Goal: Information Seeking & Learning: Find specific fact

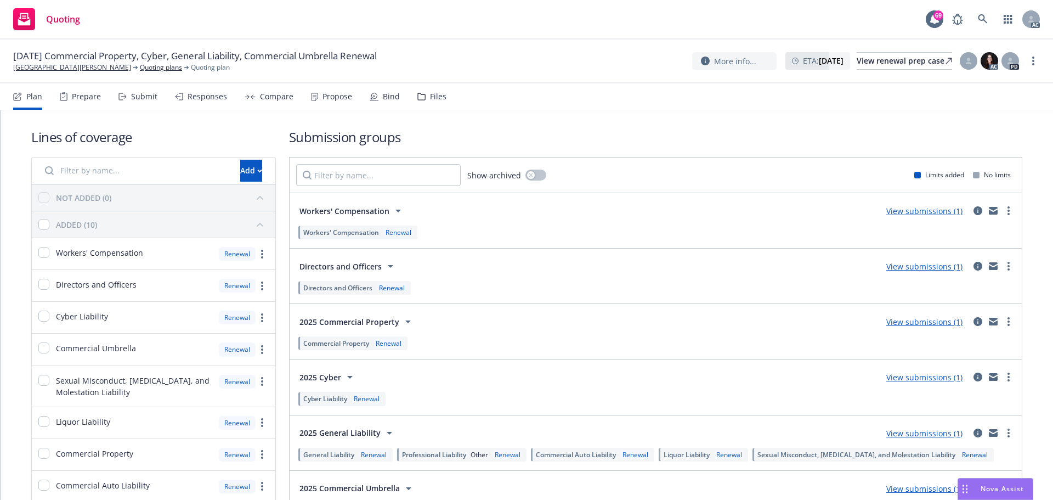
click at [135, 99] on div "Submit" at bounding box center [144, 96] width 26 height 9
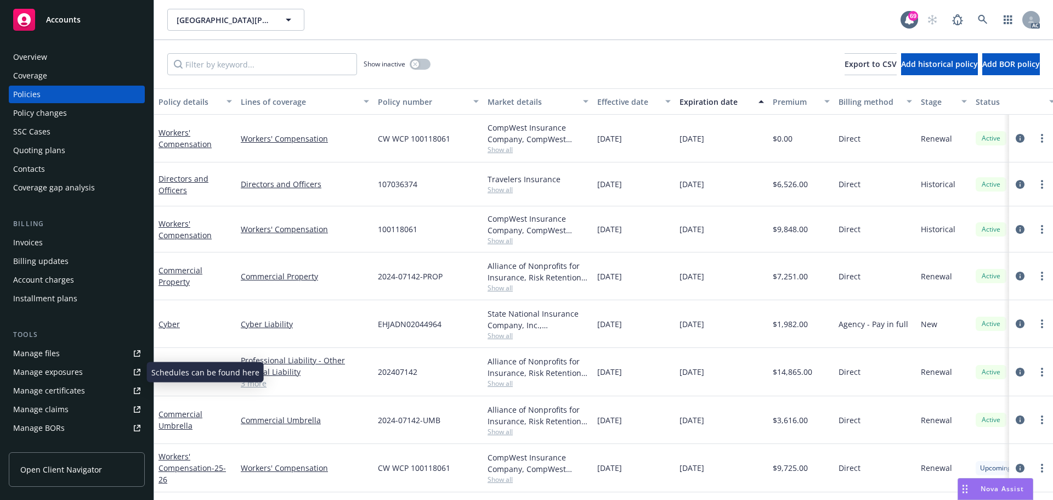
click at [52, 355] on div "Manage files" at bounding box center [36, 353] width 47 height 18
click at [71, 119] on div "Policy changes" at bounding box center [76, 113] width 127 height 18
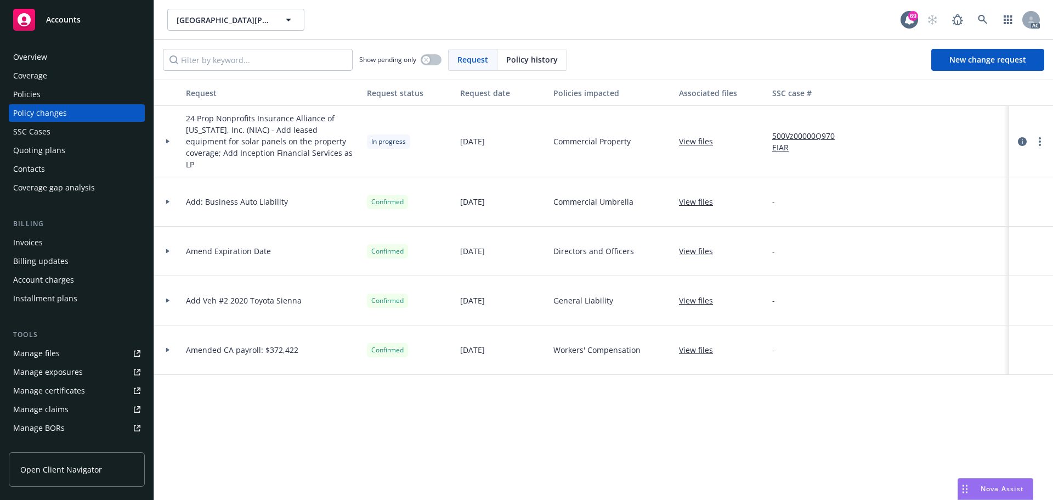
click at [57, 96] on div "Policies" at bounding box center [76, 95] width 127 height 18
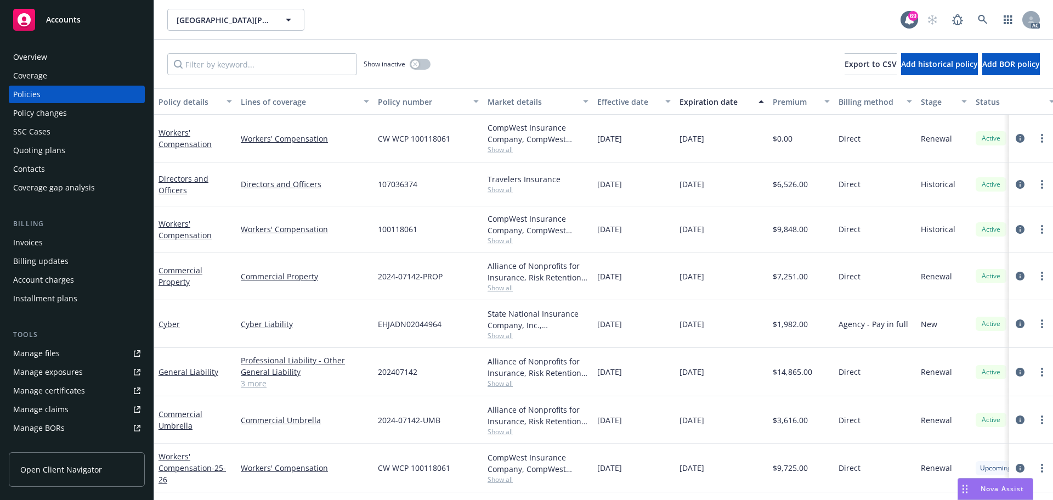
click at [48, 114] on div "Policy changes" at bounding box center [40, 113] width 54 height 18
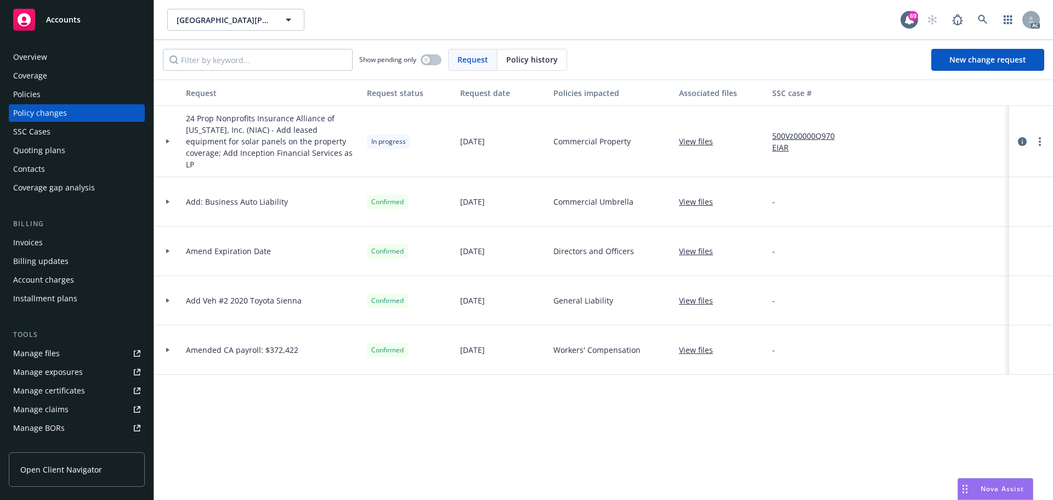
click at [167, 249] on icon at bounding box center [168, 251] width 4 height 4
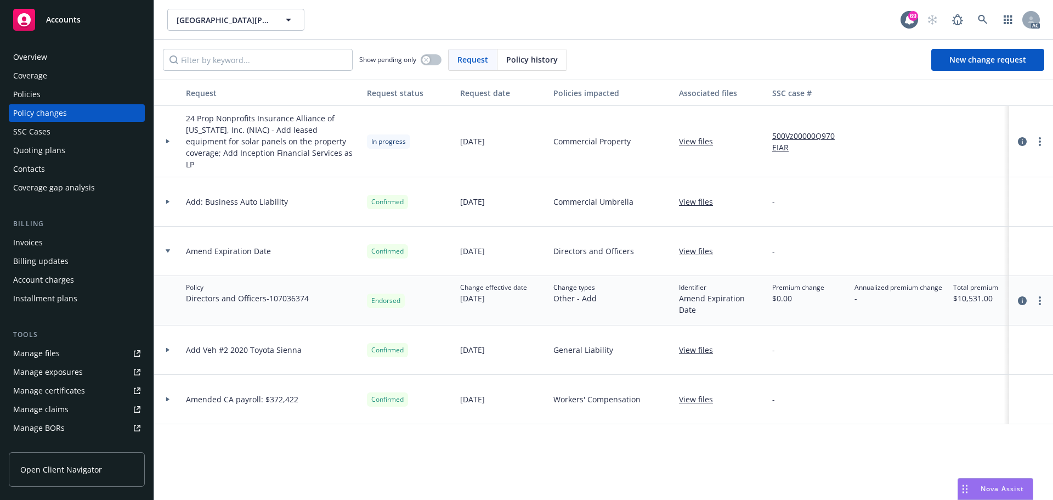
click at [170, 236] on div at bounding box center [167, 251] width 27 height 49
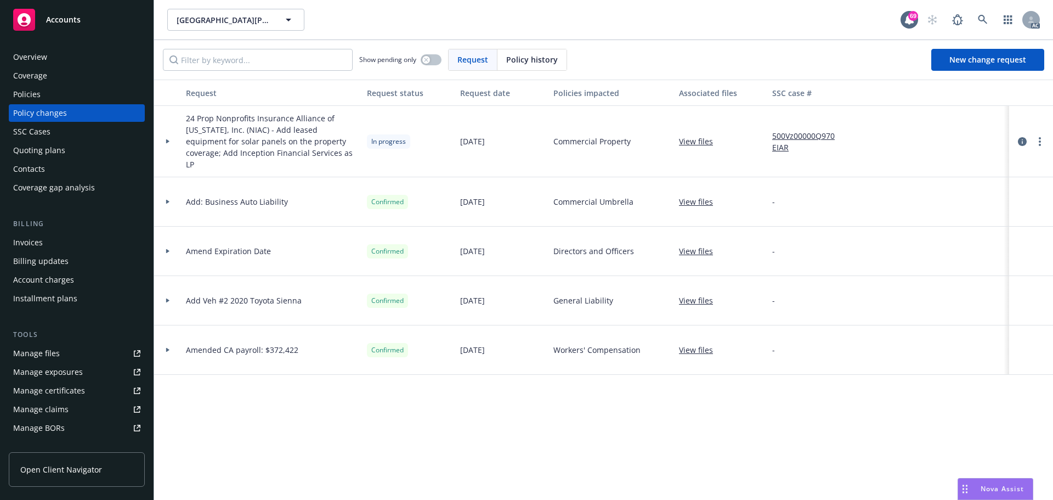
click at [31, 93] on div "Policies" at bounding box center [26, 95] width 27 height 18
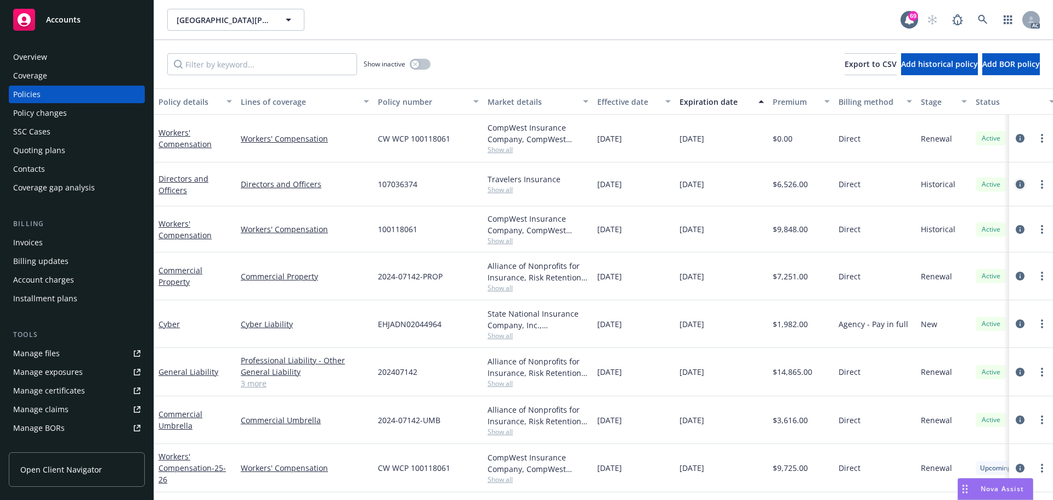
click at [1017, 183] on link "circleInformation" at bounding box center [1020, 184] width 13 height 13
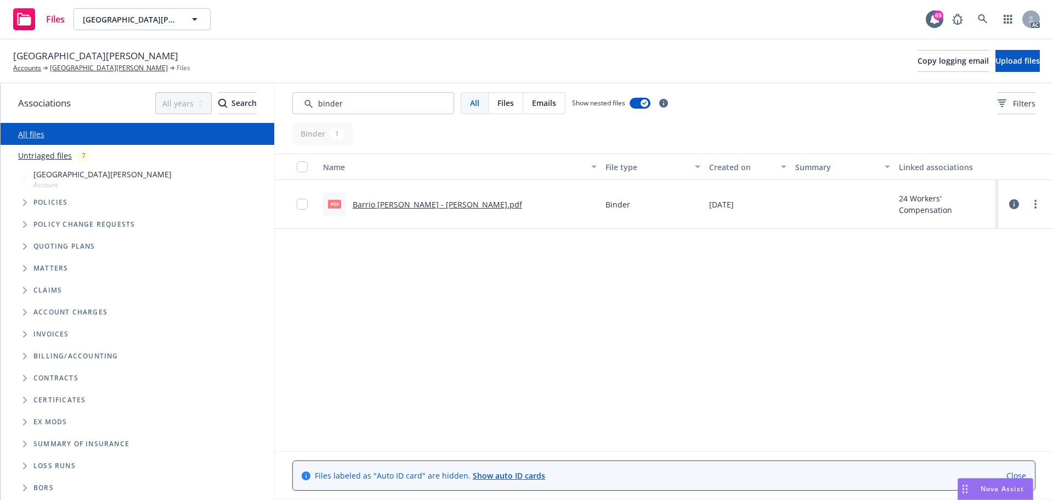
drag, startPoint x: 390, startPoint y: 105, endPoint x: 262, endPoint y: 104, distance: 128.3
click at [262, 104] on div "Associations All years 2027 2026 2025 2024 2023 2022 2021 2020 2019 2018 2017 2…" at bounding box center [527, 291] width 1053 height 416
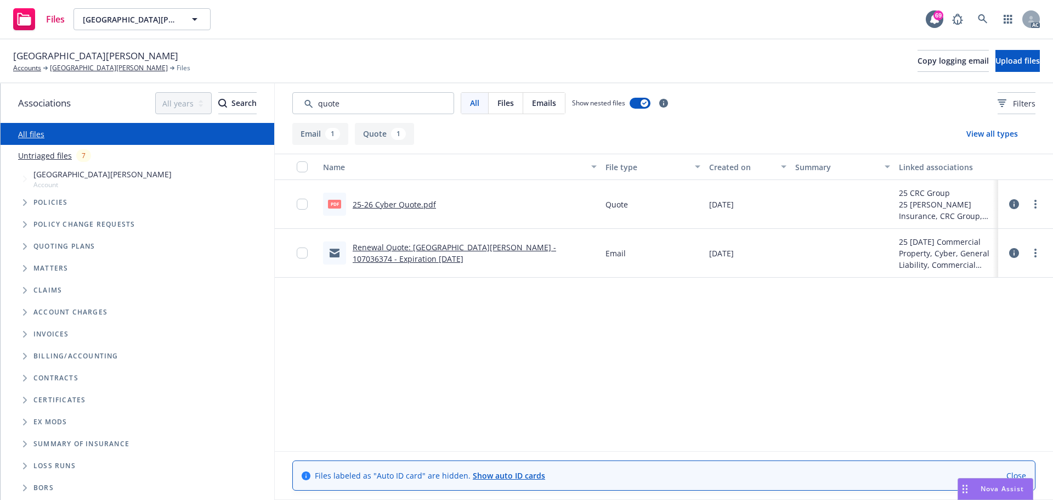
type input "quote"
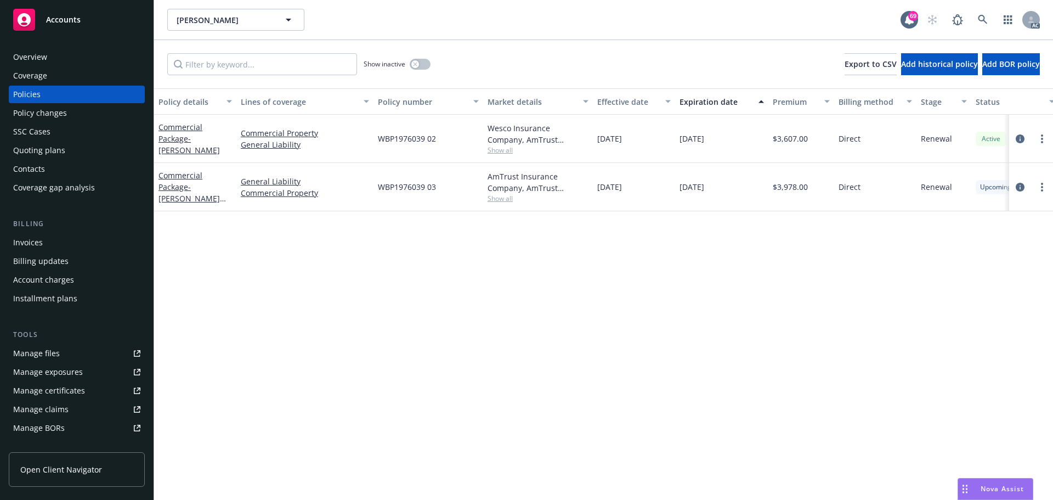
click at [500, 198] on span "Show all" at bounding box center [538, 198] width 101 height 9
click at [727, 279] on div "Policy details Lines of coverage Policy number Market details Effective date Ex…" at bounding box center [603, 293] width 899 height 411
click at [507, 196] on span "Show all" at bounding box center [538, 198] width 101 height 9
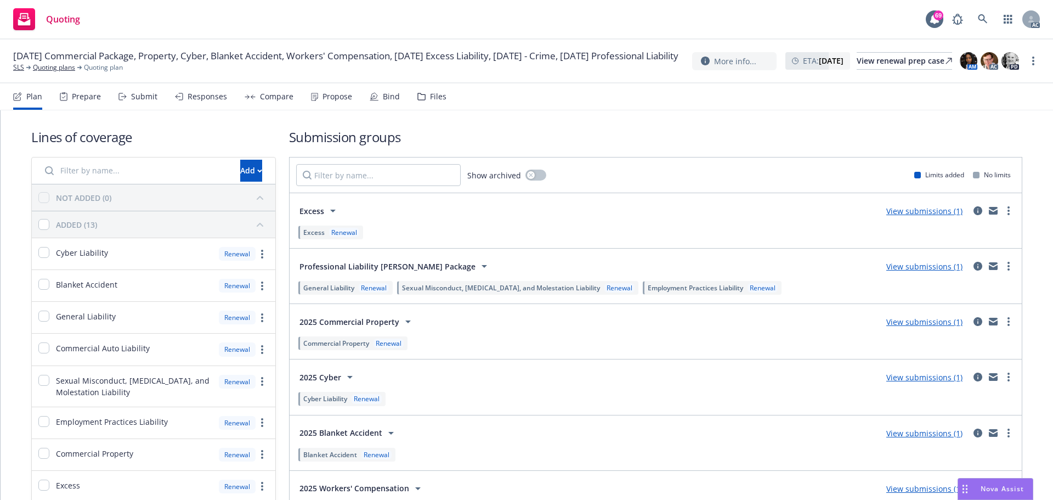
click at [142, 102] on div "Submit" at bounding box center [137, 96] width 39 height 26
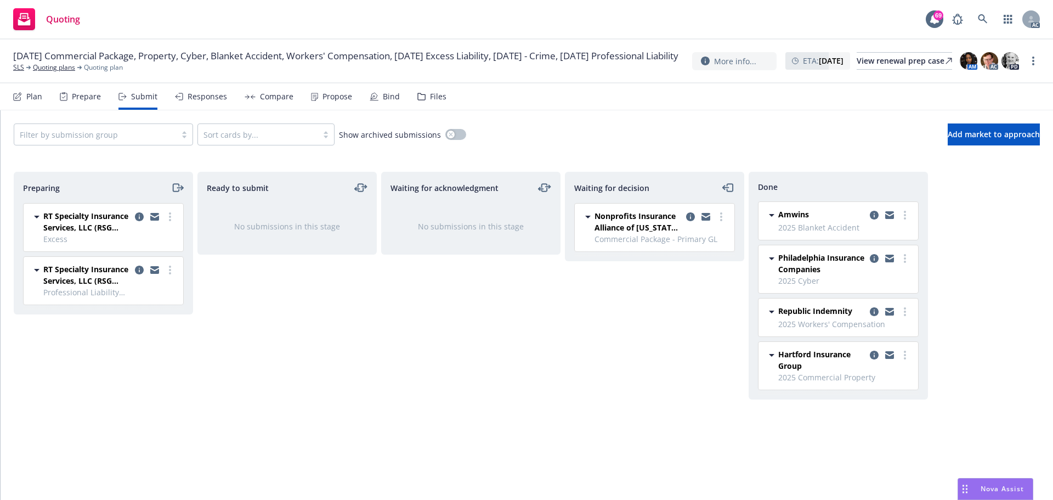
click at [202, 100] on div "Responses" at bounding box center [207, 96] width 39 height 9
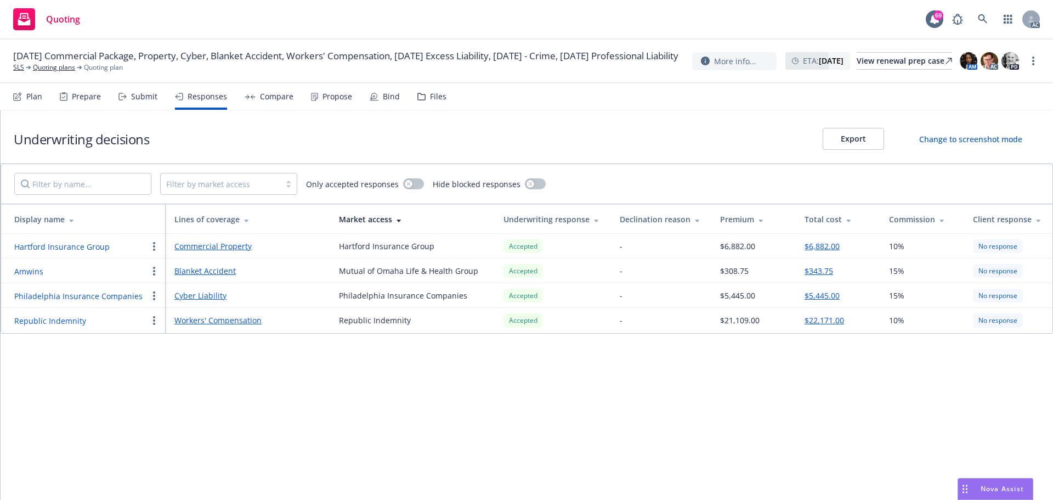
click at [53, 322] on button "Republic Indemnity" at bounding box center [50, 321] width 72 height 12
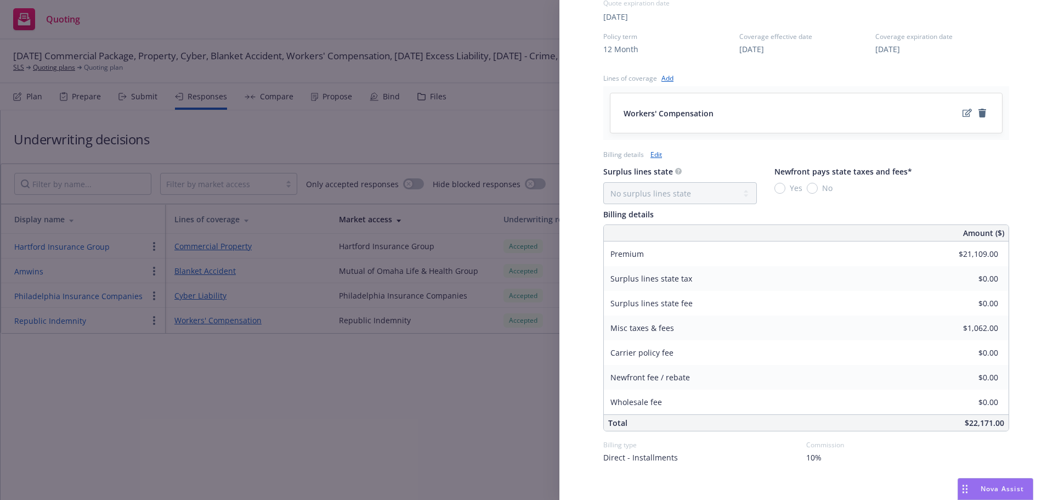
scroll to position [400, 0]
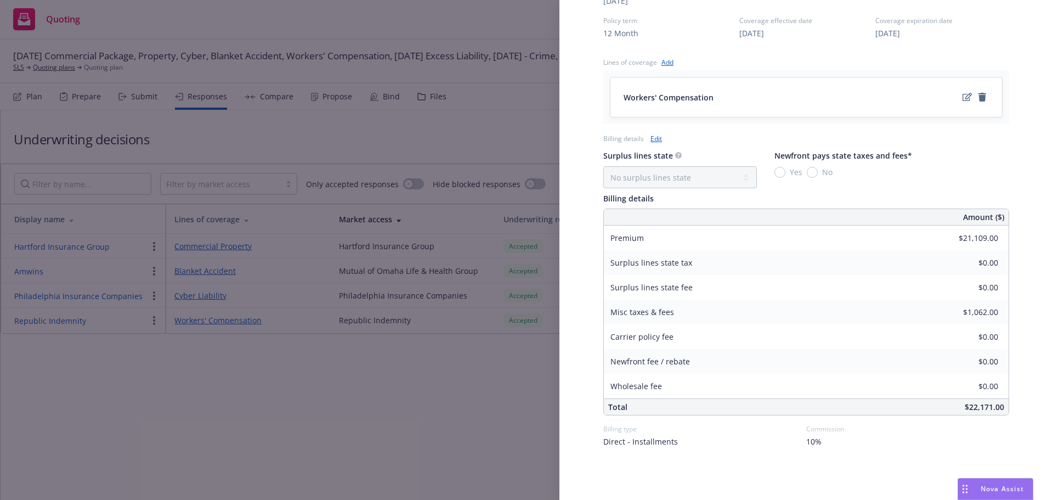
click at [278, 417] on div "Display Name Republic Indemnity Carrier Republic Indemnity Writing company Repu…" at bounding box center [526, 250] width 1053 height 500
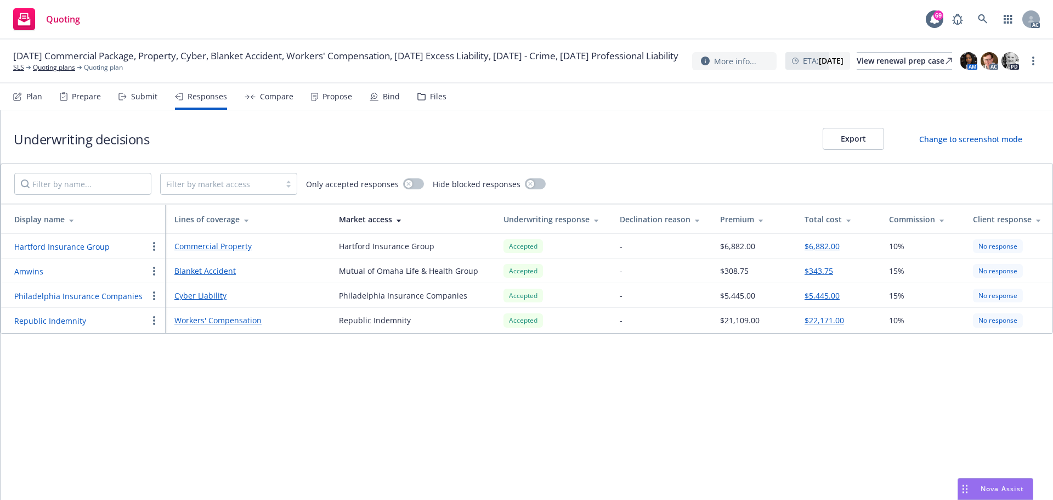
click at [143, 94] on div "Submit" at bounding box center [144, 96] width 26 height 9
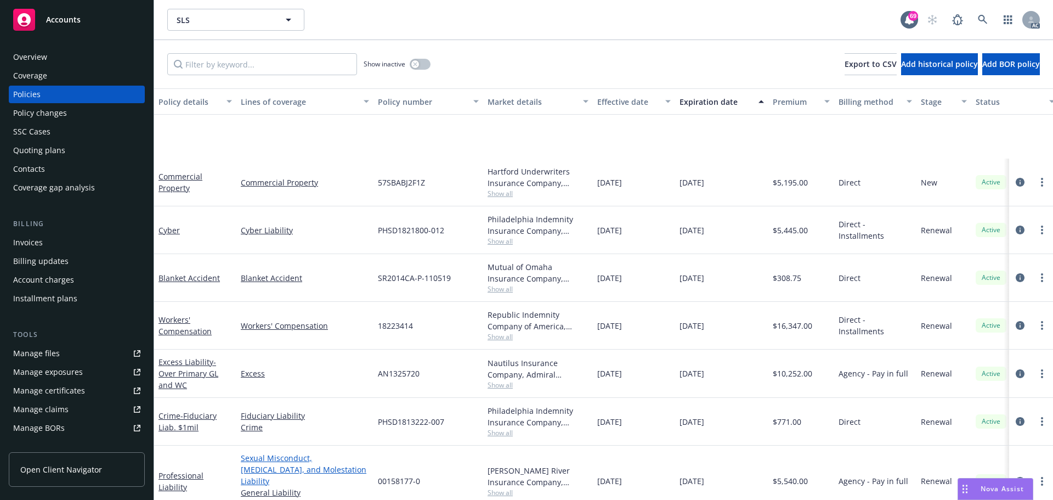
scroll to position [110, 0]
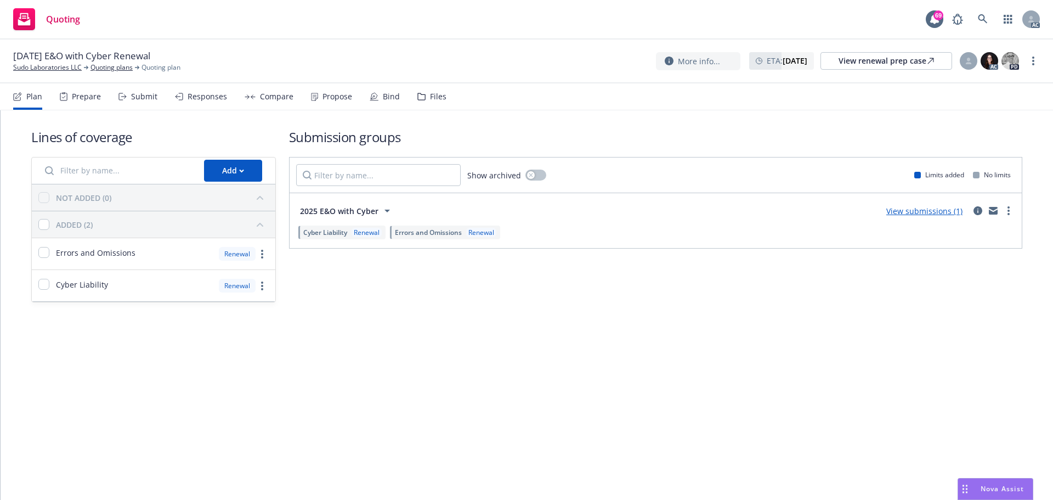
click at [134, 98] on div "Submit" at bounding box center [144, 96] width 26 height 9
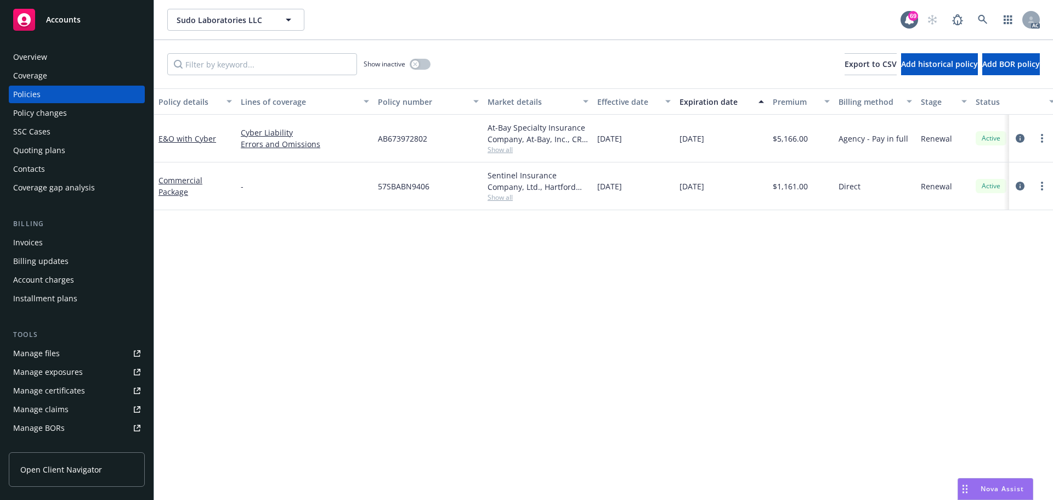
click at [36, 358] on div "Manage files" at bounding box center [36, 353] width 47 height 18
click at [49, 115] on div "Policy changes" at bounding box center [40, 113] width 54 height 18
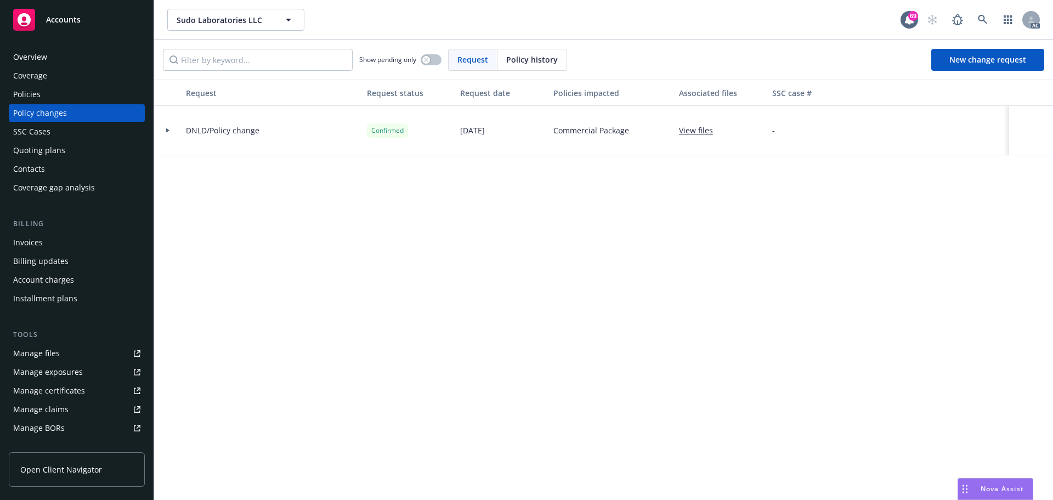
click at [39, 90] on div "Policies" at bounding box center [26, 95] width 27 height 18
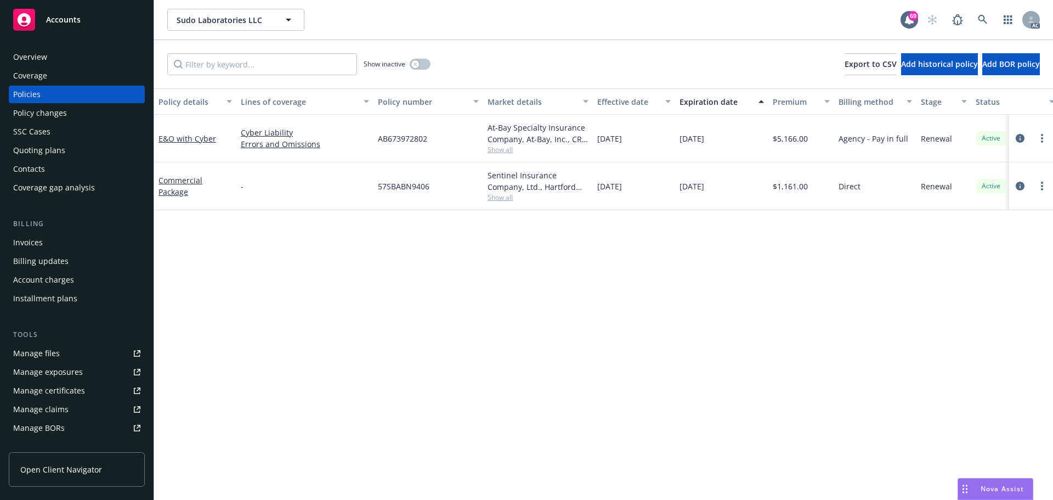
click at [646, 263] on div "Policy details Lines of coverage Policy number Market details Effective date Ex…" at bounding box center [603, 293] width 899 height 411
click at [405, 313] on div "Policy details Lines of coverage Policy number Market details Effective date Ex…" at bounding box center [603, 293] width 899 height 411
click at [498, 299] on div "Policy details Lines of coverage Policy number Market details Effective date Ex…" at bounding box center [603, 293] width 899 height 411
click at [674, 252] on div "Policy details Lines of coverage Policy number Market details Effective date Ex…" at bounding box center [603, 293] width 899 height 411
click at [1020, 137] on icon "circleInformation" at bounding box center [1020, 138] width 9 height 9
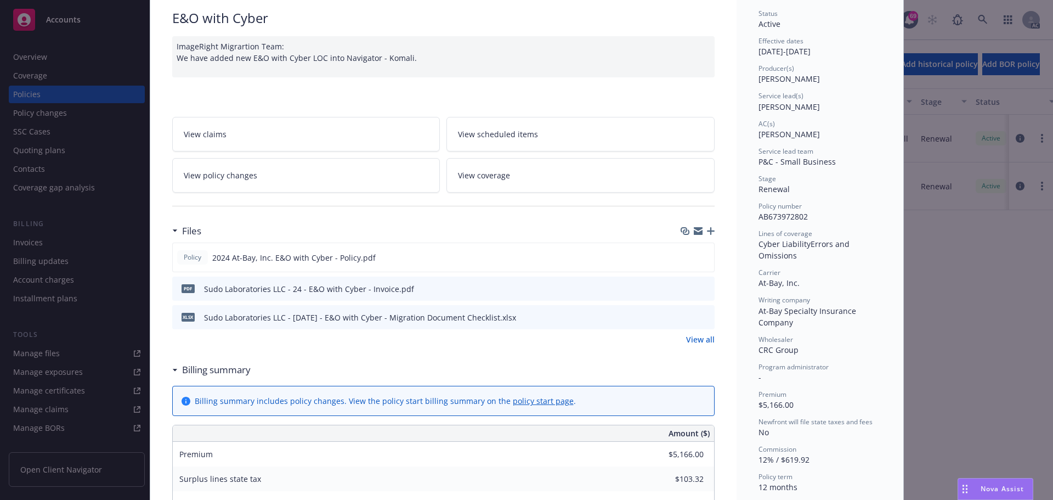
scroll to position [219, 0]
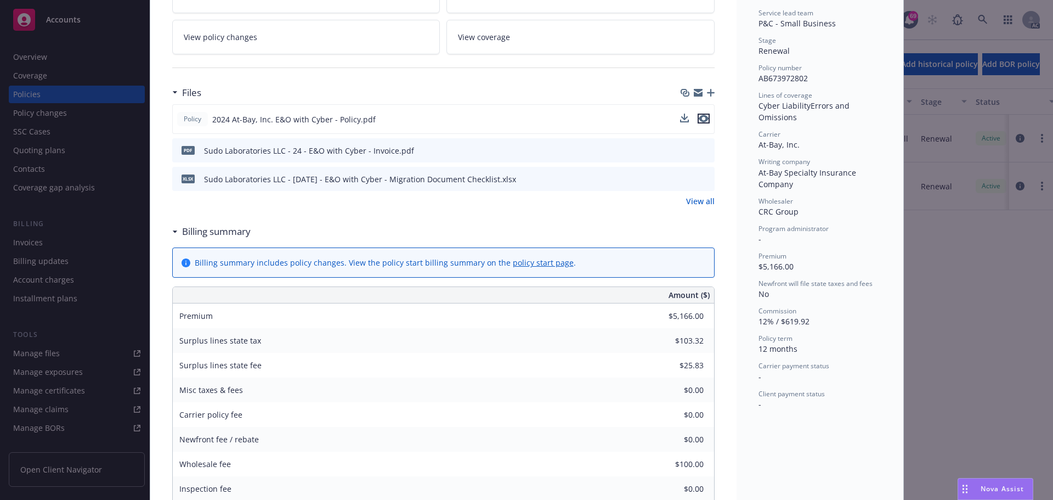
click at [703, 121] on icon "preview file" at bounding box center [704, 119] width 10 height 8
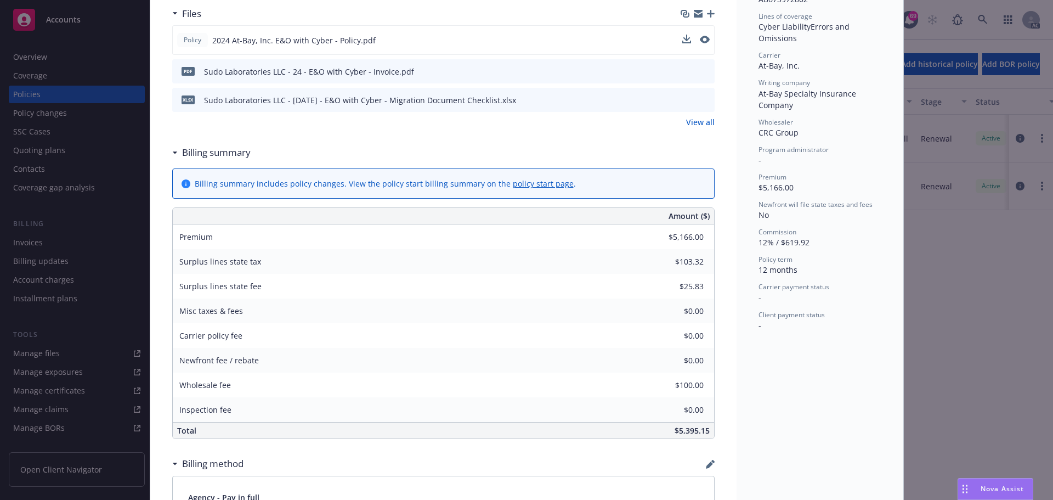
scroll to position [439, 0]
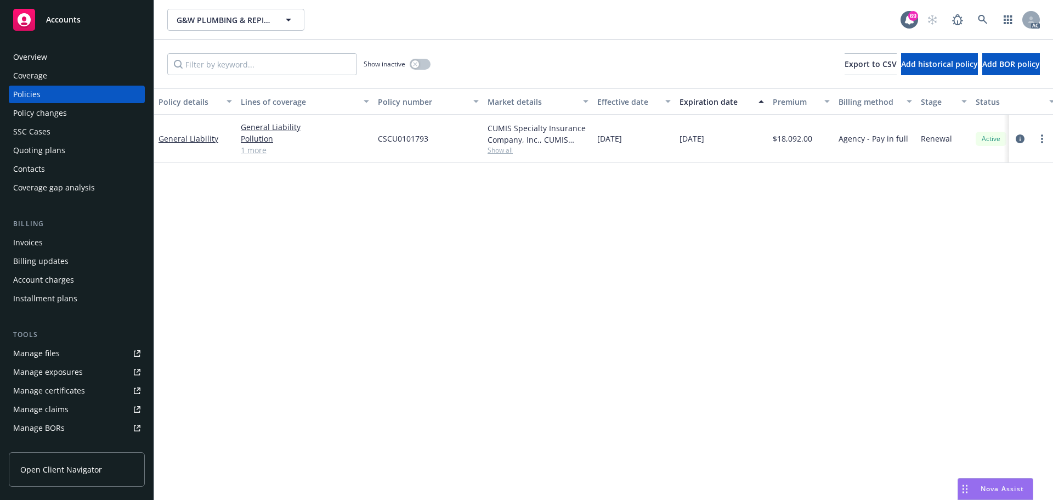
click at [39, 356] on div "Manage files" at bounding box center [36, 353] width 47 height 18
click at [42, 119] on div "Policy changes" at bounding box center [40, 113] width 54 height 18
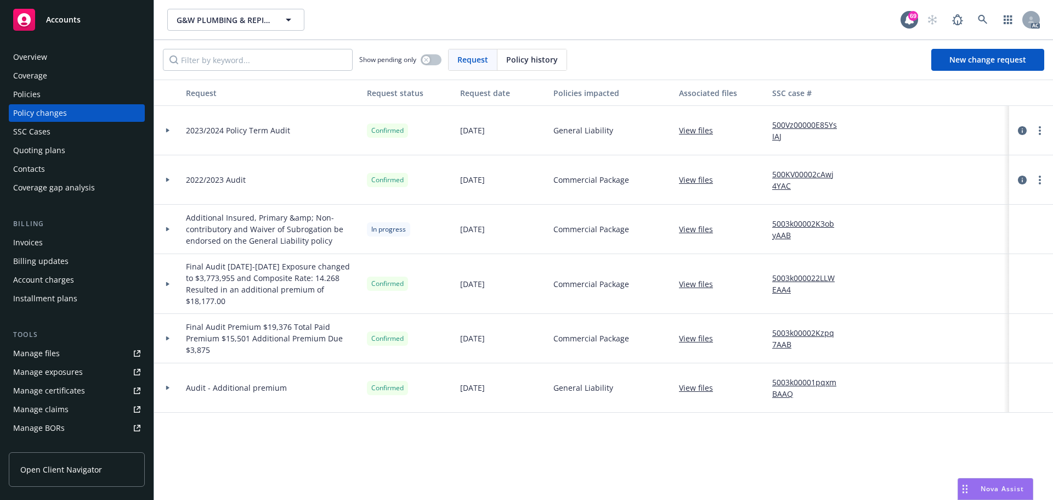
click at [47, 89] on div "Policies" at bounding box center [76, 95] width 127 height 18
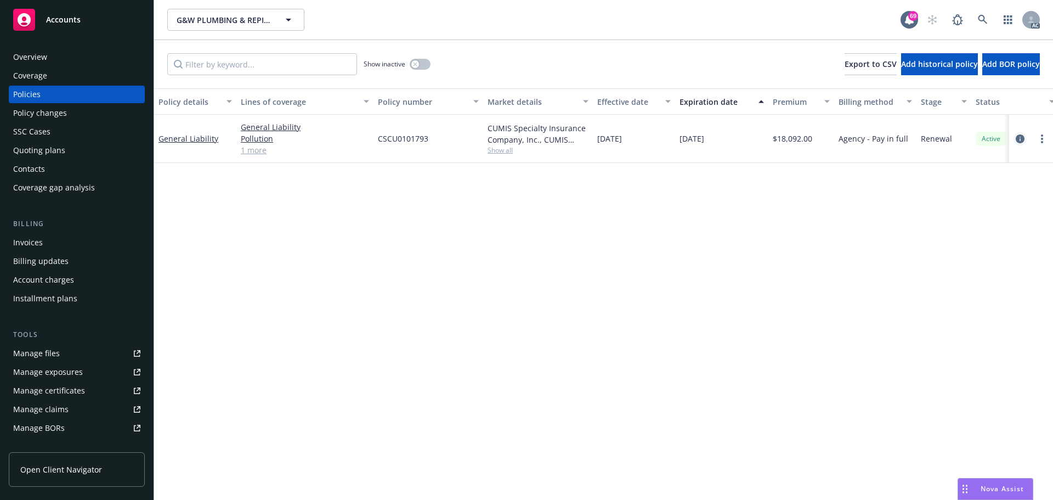
click at [1024, 140] on icon "circleInformation" at bounding box center [1020, 138] width 9 height 9
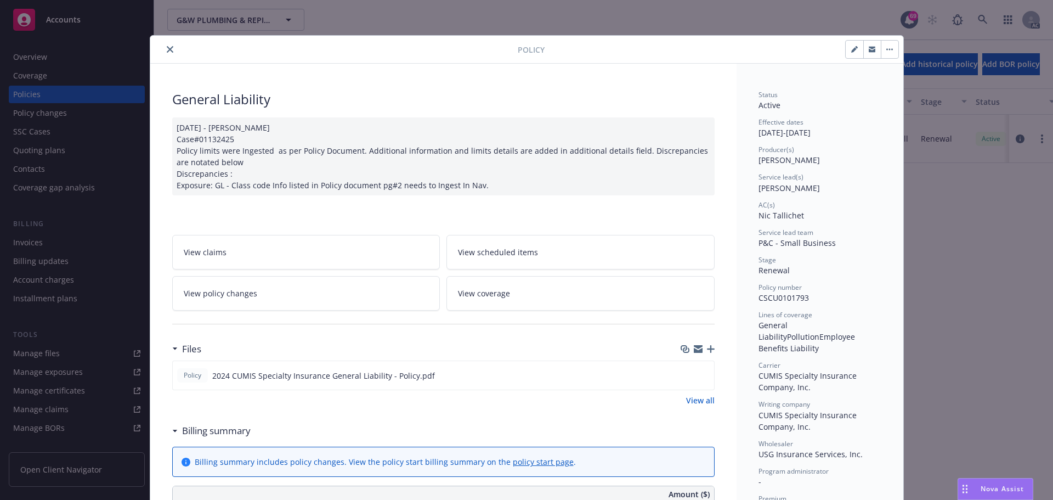
scroll to position [110, 0]
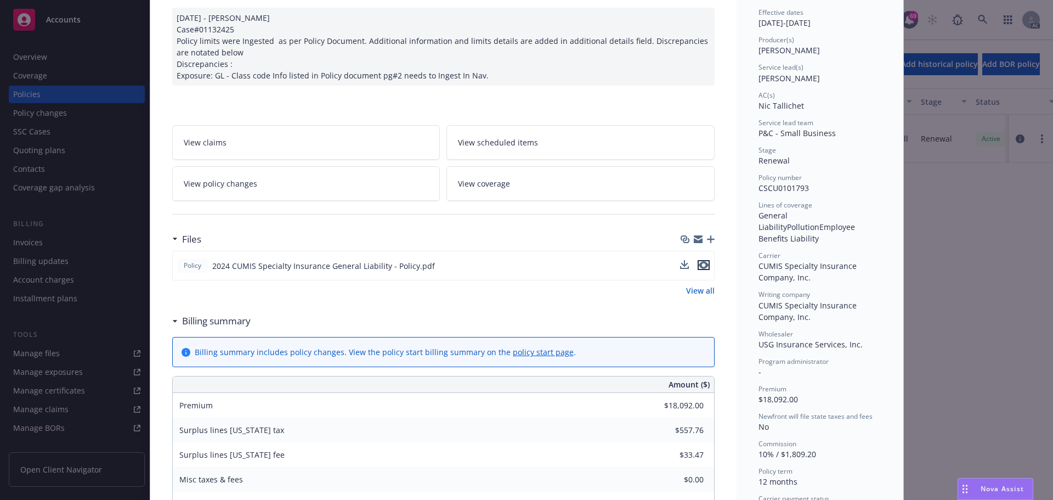
click at [699, 266] on icon "preview file" at bounding box center [704, 265] width 10 height 8
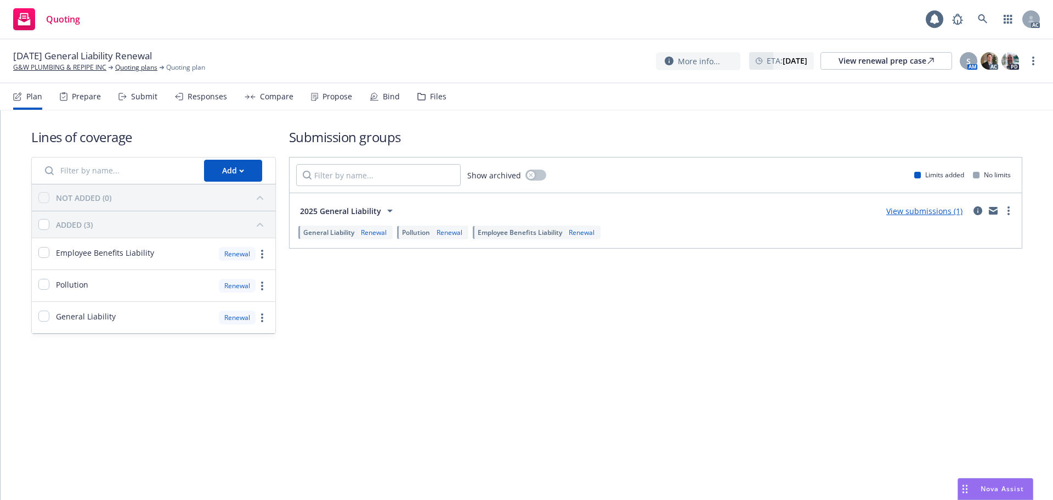
click at [138, 97] on div "Submit" at bounding box center [144, 96] width 26 height 9
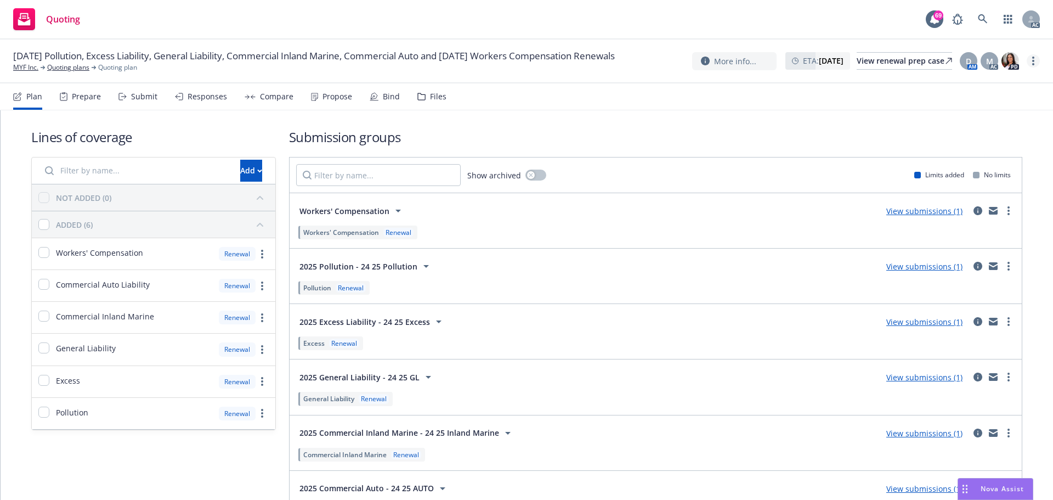
click at [1036, 57] on link "more" at bounding box center [1033, 60] width 13 height 13
click at [974, 81] on link "Copy logging email" at bounding box center [978, 83] width 122 height 22
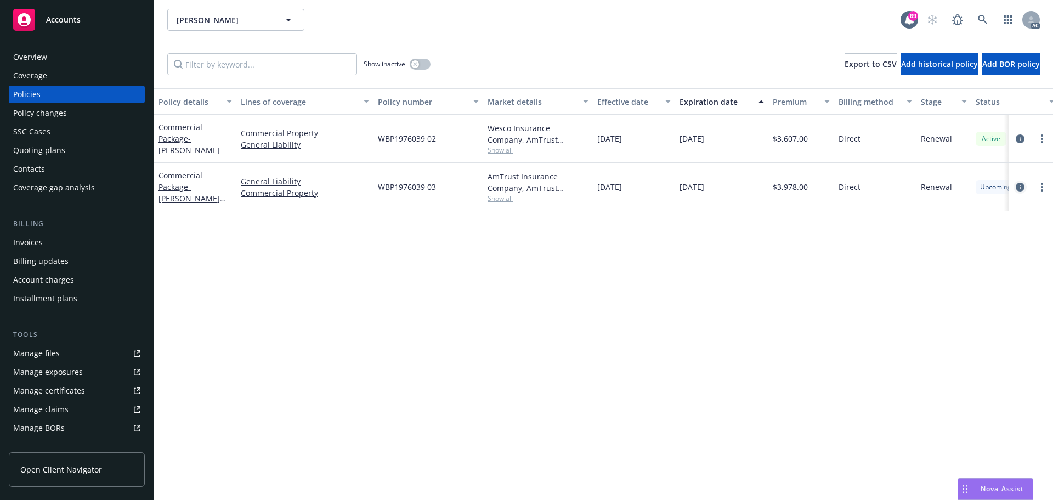
click at [1020, 188] on icon "circleInformation" at bounding box center [1020, 187] width 9 height 9
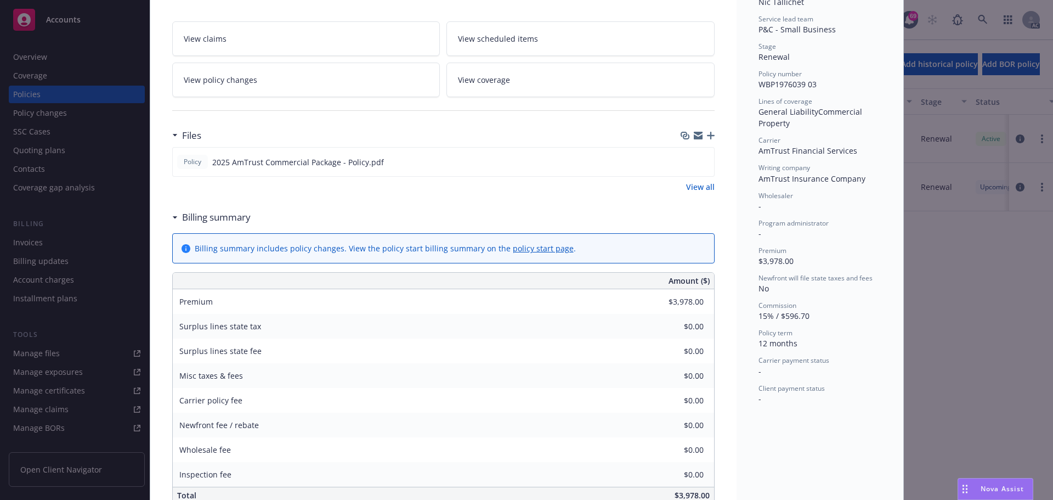
scroll to position [219, 0]
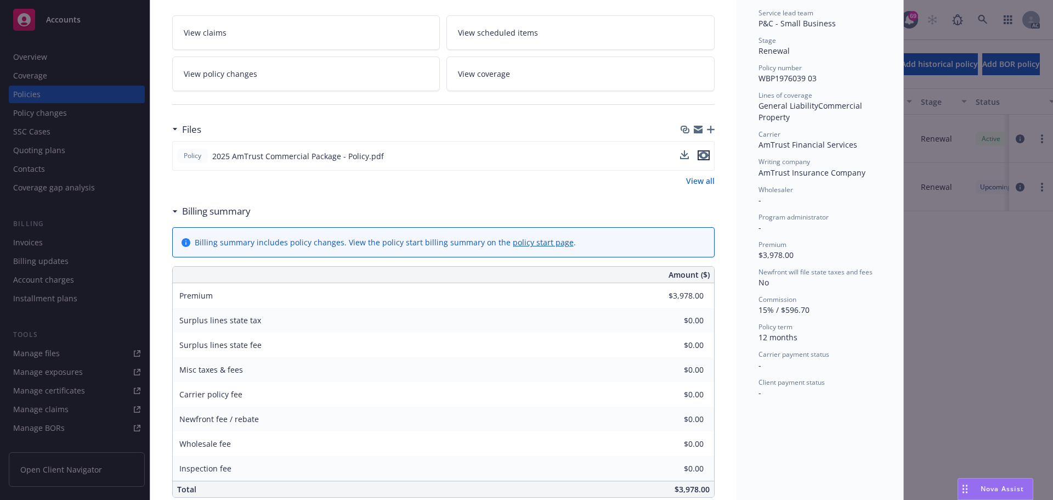
click at [702, 155] on icon "preview file" at bounding box center [704, 155] width 10 height 8
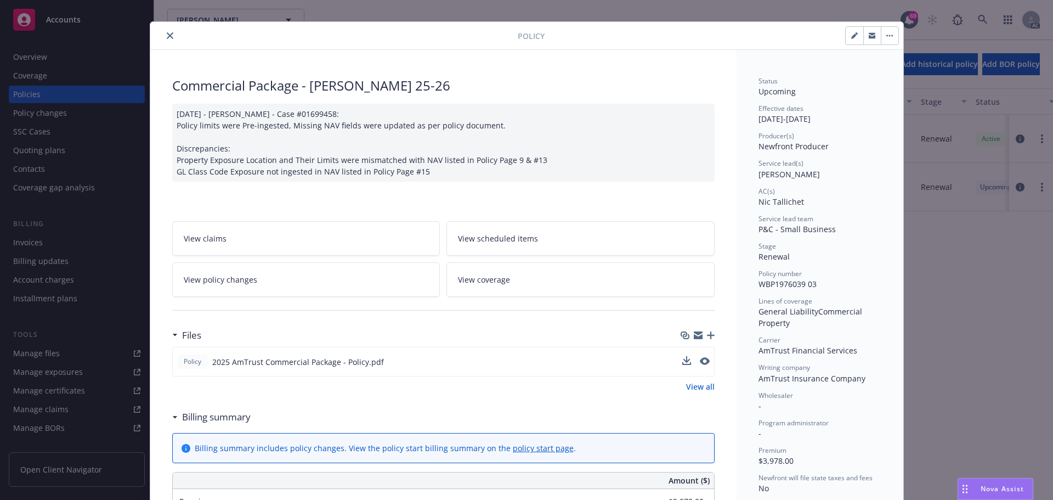
scroll to position [0, 0]
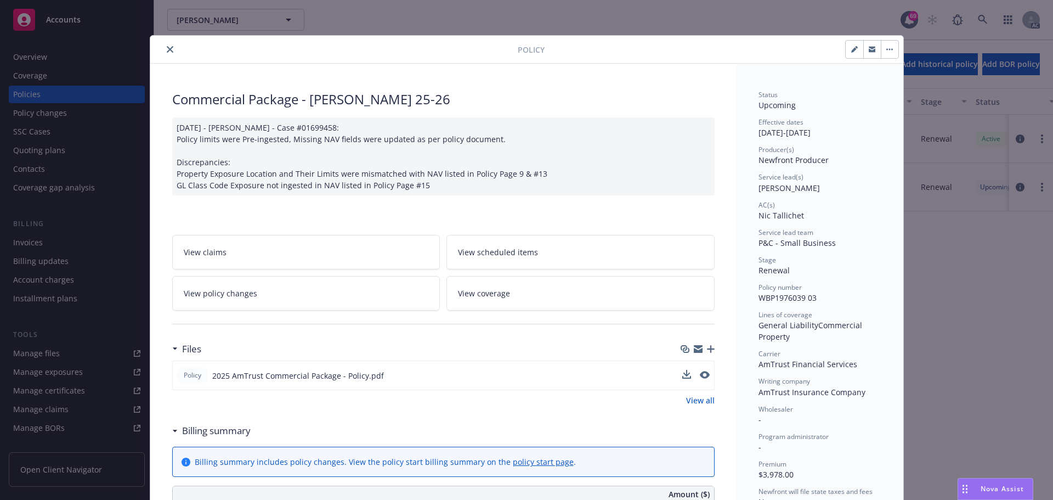
click at [167, 50] on icon "close" at bounding box center [170, 49] width 7 height 7
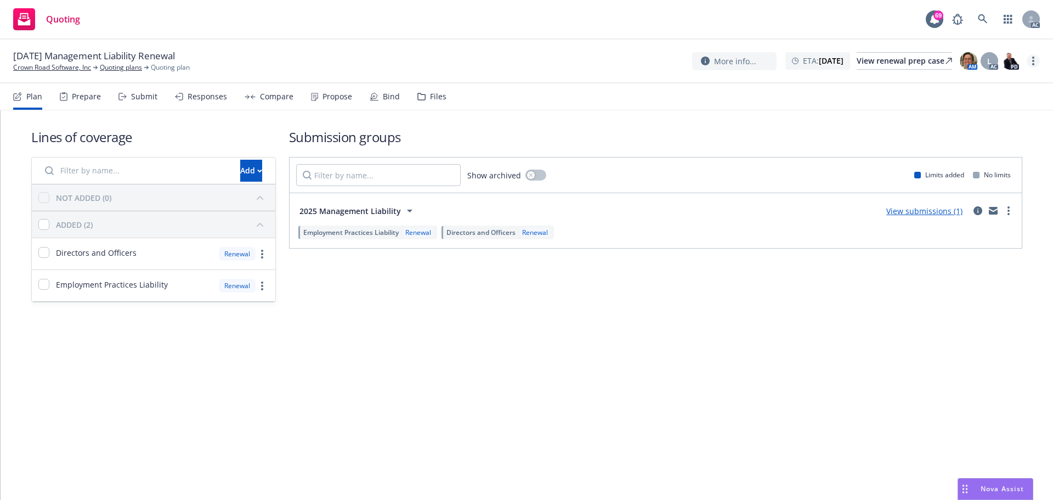
click at [1036, 64] on link "more" at bounding box center [1033, 60] width 13 height 13
click at [969, 91] on link "Copy logging email" at bounding box center [978, 83] width 122 height 22
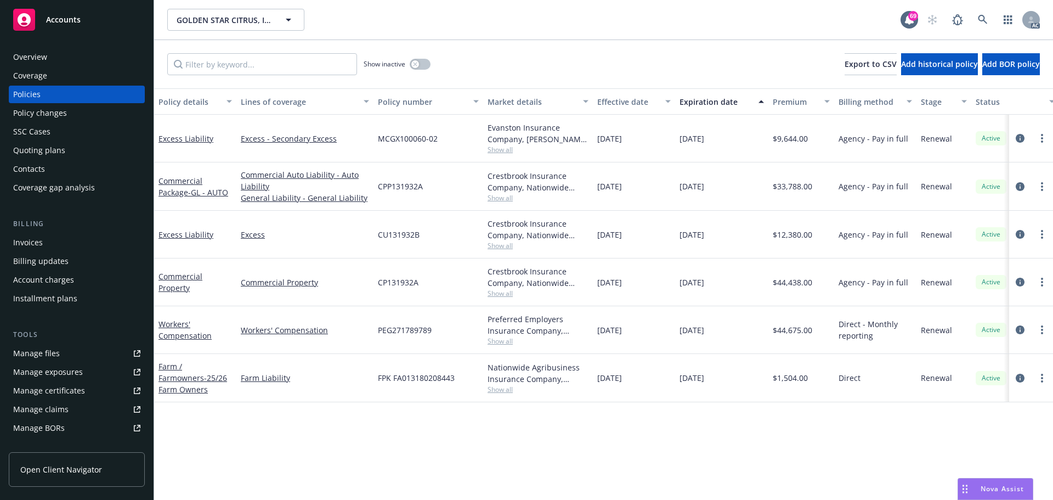
click at [44, 354] on div "Manage files" at bounding box center [36, 353] width 47 height 18
click at [47, 354] on div "Manage files" at bounding box center [36, 353] width 47 height 18
click at [1021, 186] on icon "circleInformation" at bounding box center [1020, 186] width 9 height 9
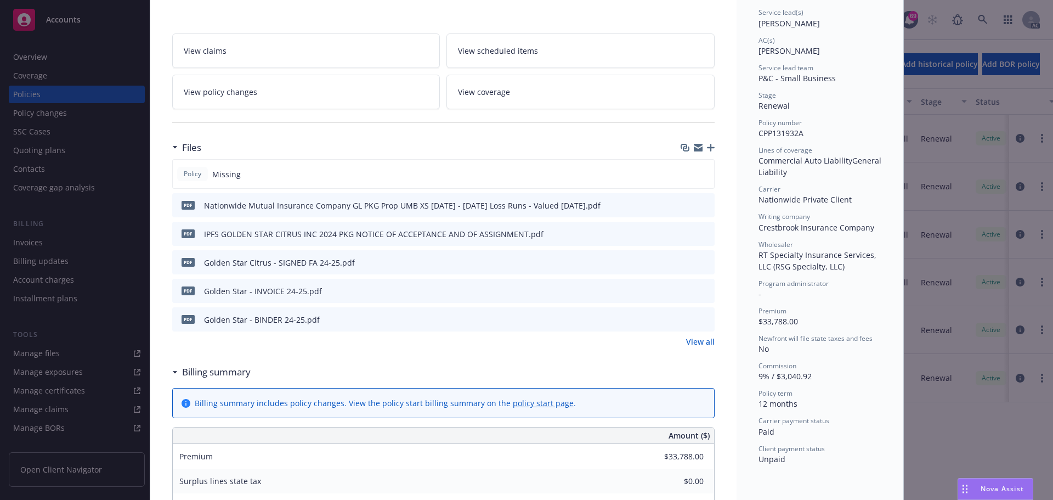
scroll to position [219, 0]
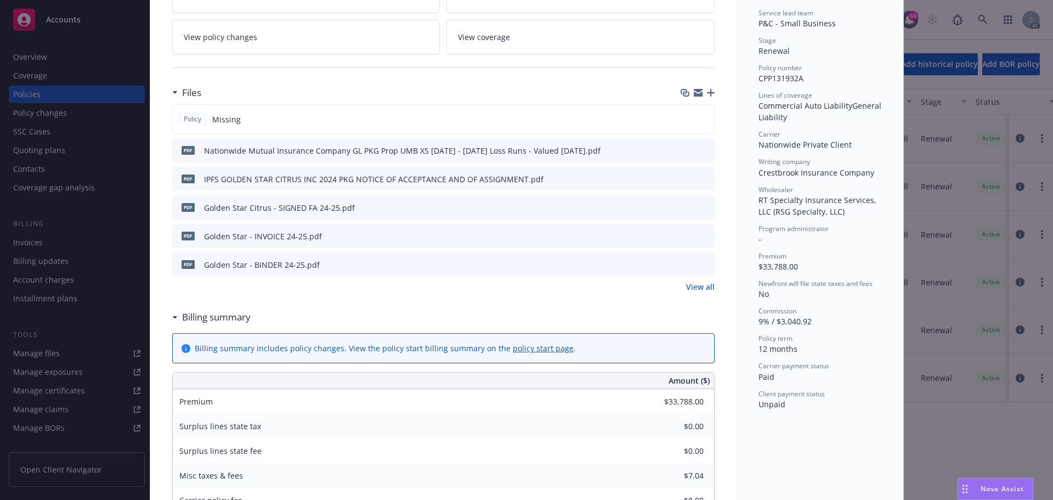
click at [703, 264] on icon "preview file" at bounding box center [704, 264] width 10 height 8
click at [692, 289] on link "View all" at bounding box center [700, 287] width 29 height 12
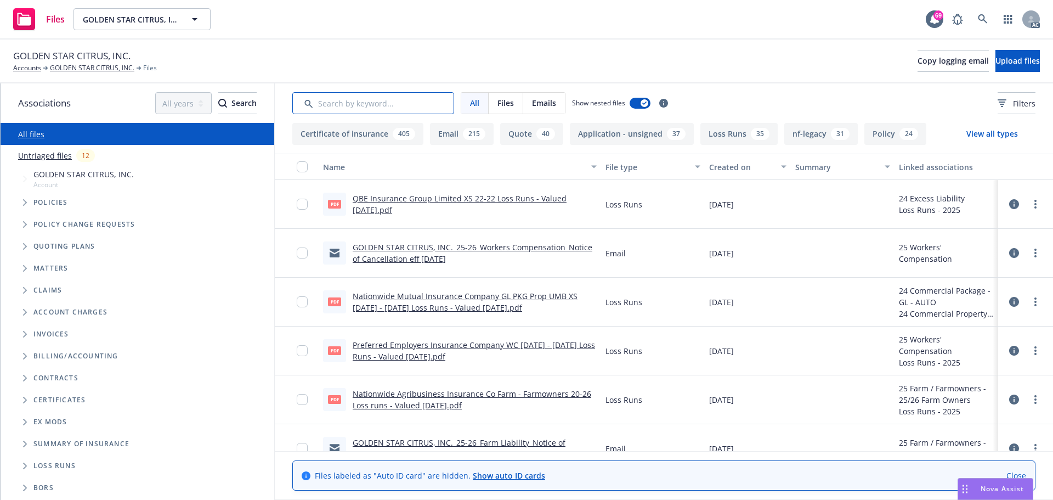
click at [353, 104] on input "Search by keyword..." at bounding box center [373, 103] width 162 height 22
click at [998, 110] on button "Filters" at bounding box center [1017, 103] width 38 height 22
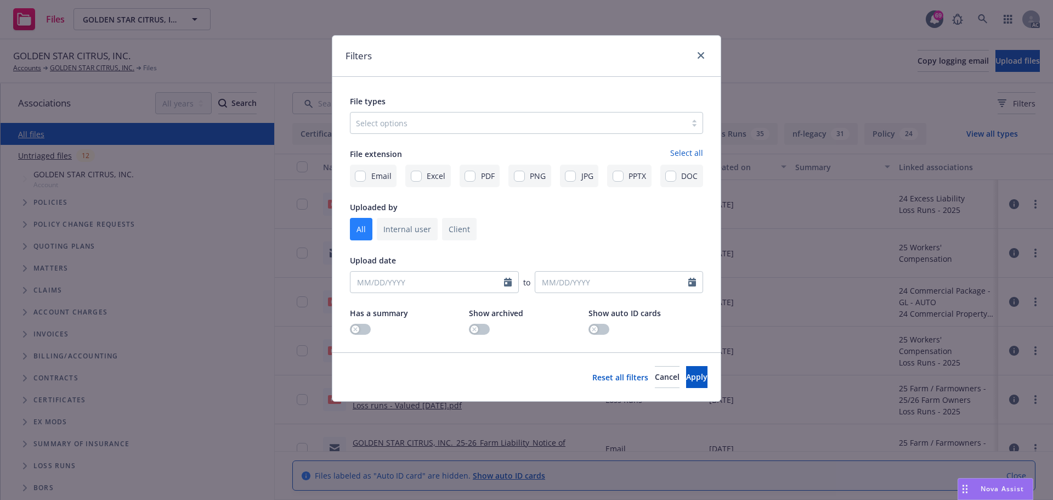
drag, startPoint x: 488, startPoint y: 137, endPoint x: 499, endPoint y: 128, distance: 14.2
click at [489, 135] on div "File types Select options File extension Select all Email Excel PDF PNG JPG PPT…" at bounding box center [526, 214] width 353 height 240
click at [501, 128] on div at bounding box center [518, 122] width 325 height 13
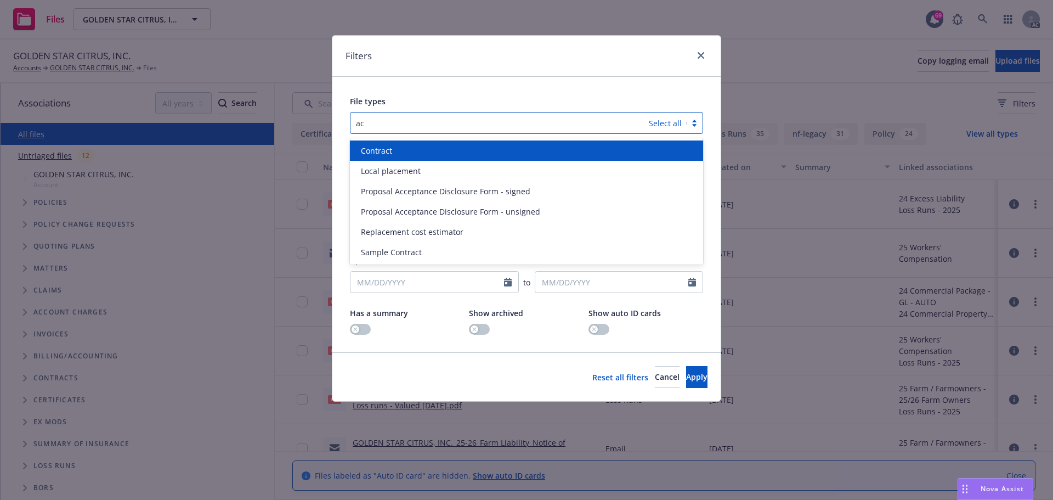
type input "aco"
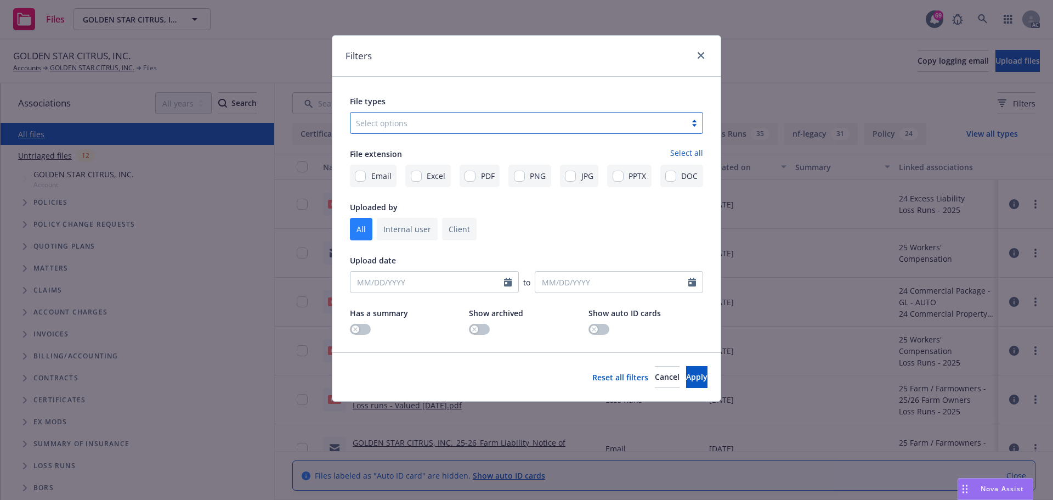
drag, startPoint x: 461, startPoint y: 121, endPoint x: 342, endPoint y: 116, distance: 118.6
click at [342, 116] on div "File types Select is focused ,type to refine list, press Down to open the menu,…" at bounding box center [526, 214] width 388 height 275
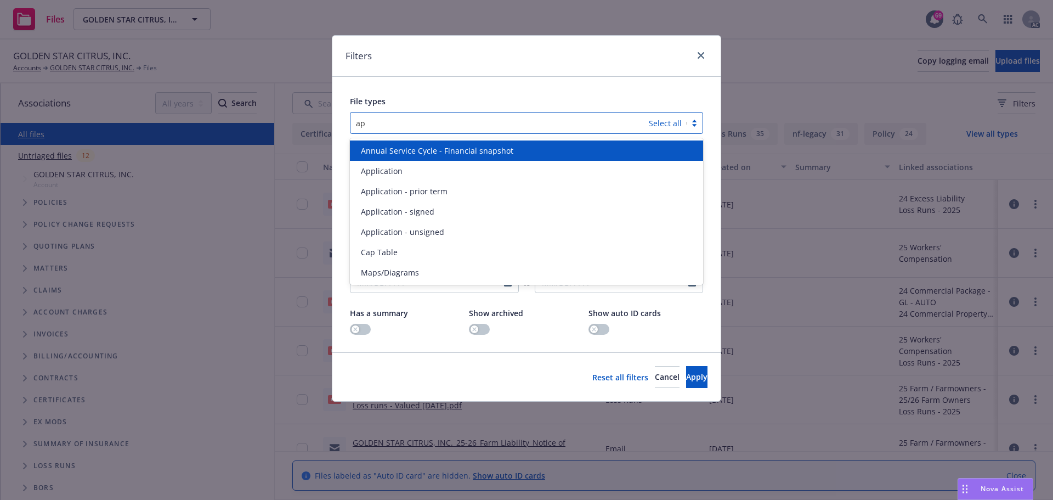
type input "app"
click at [401, 151] on span "Application" at bounding box center [382, 151] width 42 height 12
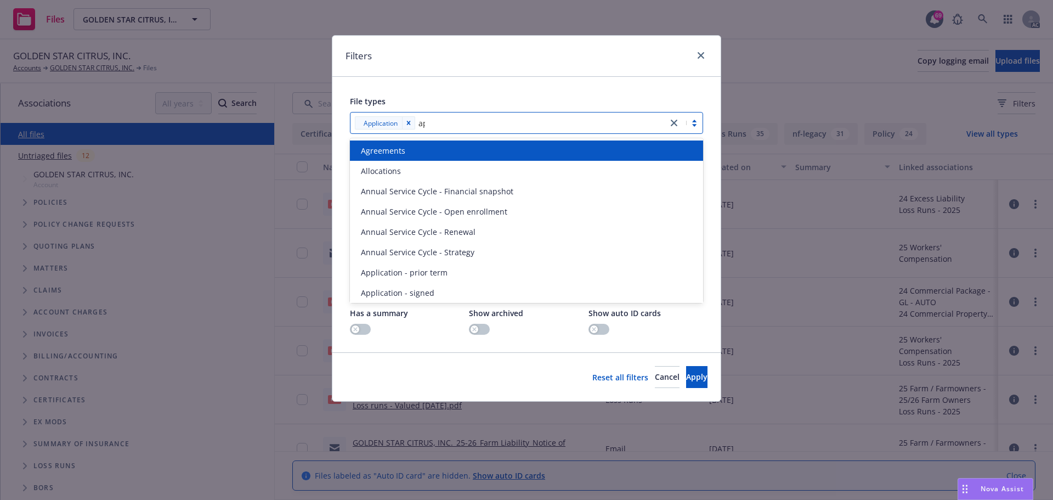
type input "app"
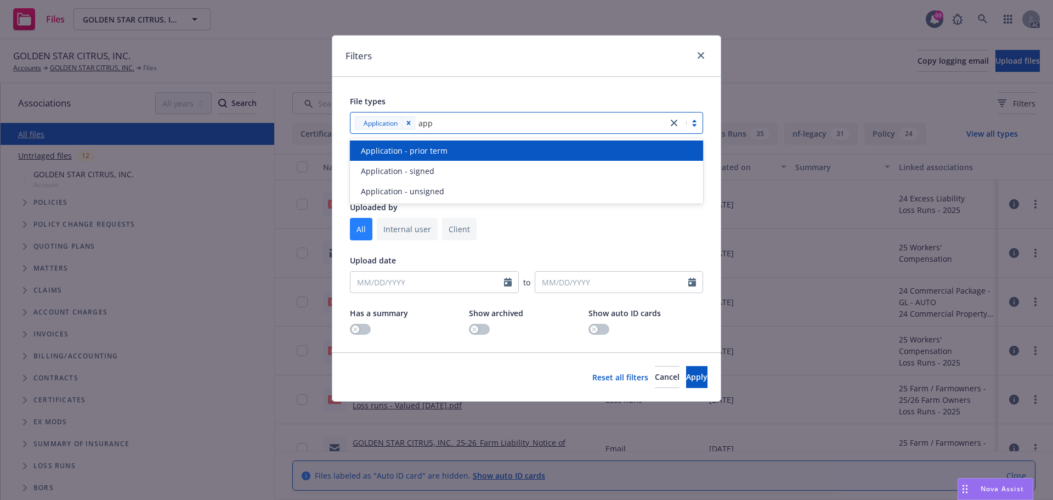
click at [401, 151] on span "Application - prior term" at bounding box center [404, 151] width 87 height 12
type input "app"
click at [402, 154] on span "Application - signed" at bounding box center [397, 151] width 73 height 12
type input "app"
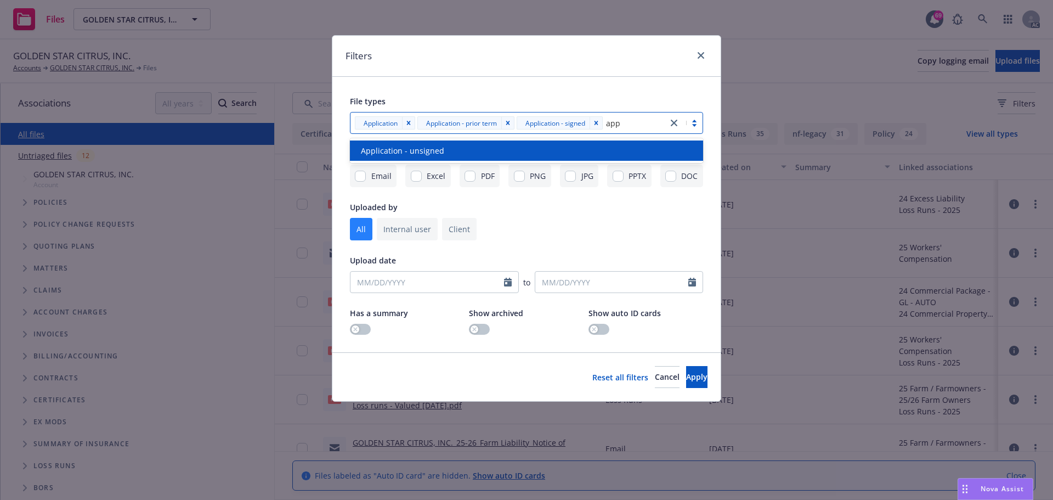
click at [402, 154] on span "Application - unsigned" at bounding box center [402, 151] width 83 height 12
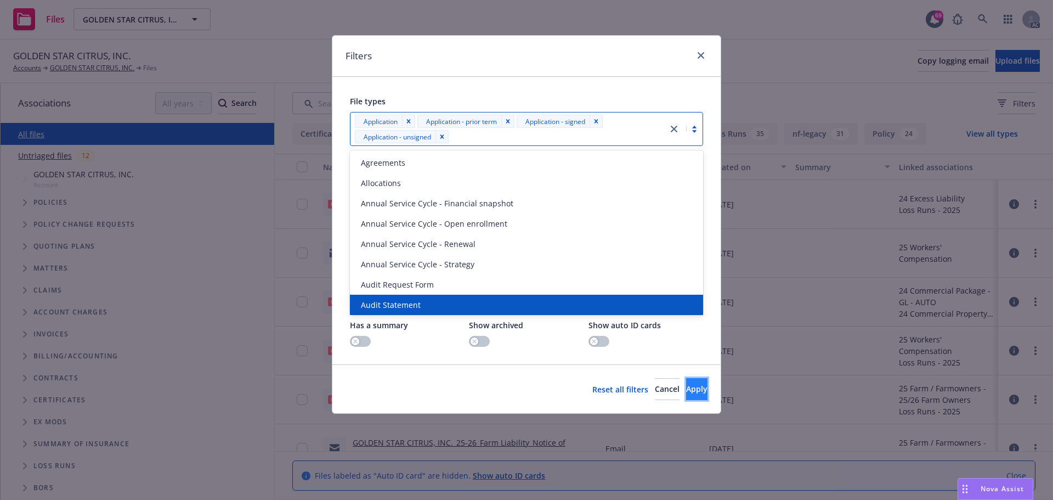
click at [686, 388] on span "Apply" at bounding box center [696, 388] width 21 height 10
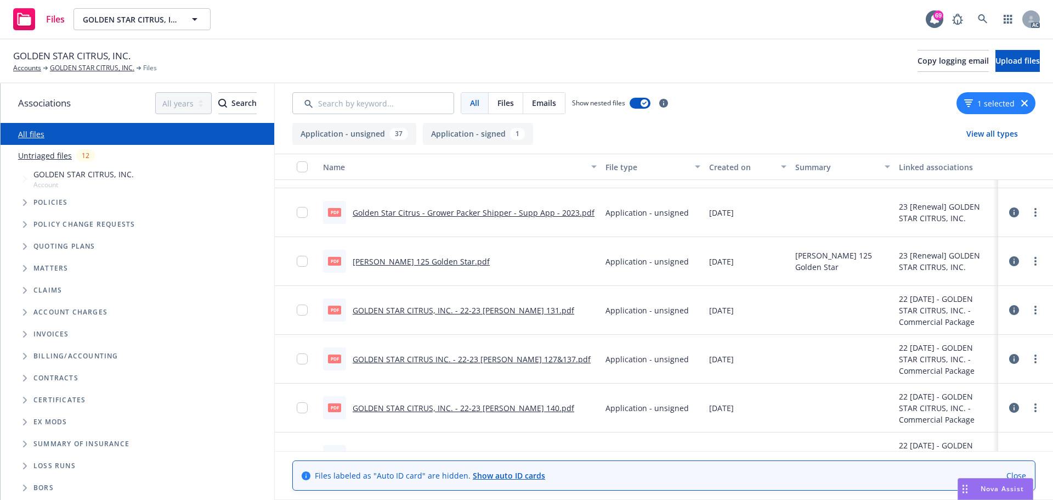
scroll to position [439, 0]
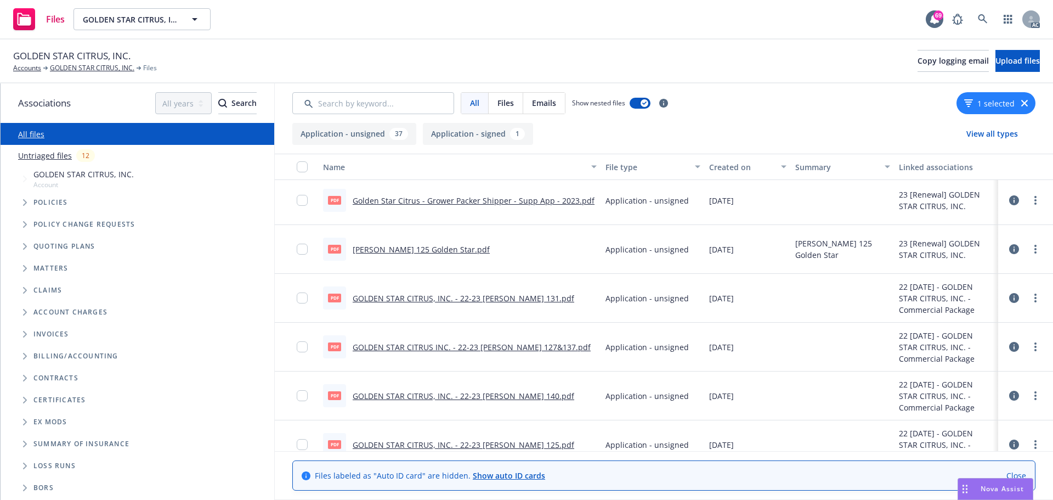
click at [529, 347] on link "GOLDEN STAR CITRUS INC. - 22-23 ACORD 127&137.pdf" at bounding box center [472, 347] width 238 height 10
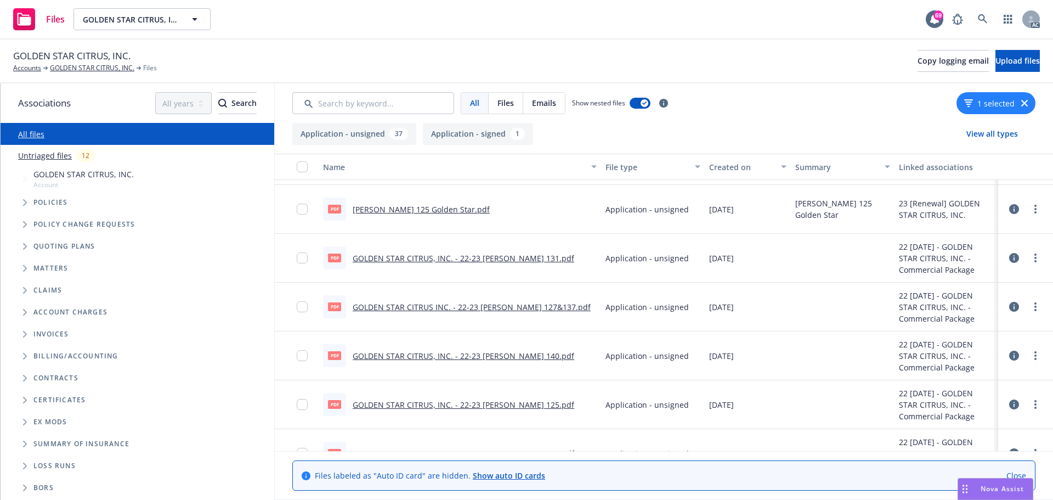
scroll to position [415, 0]
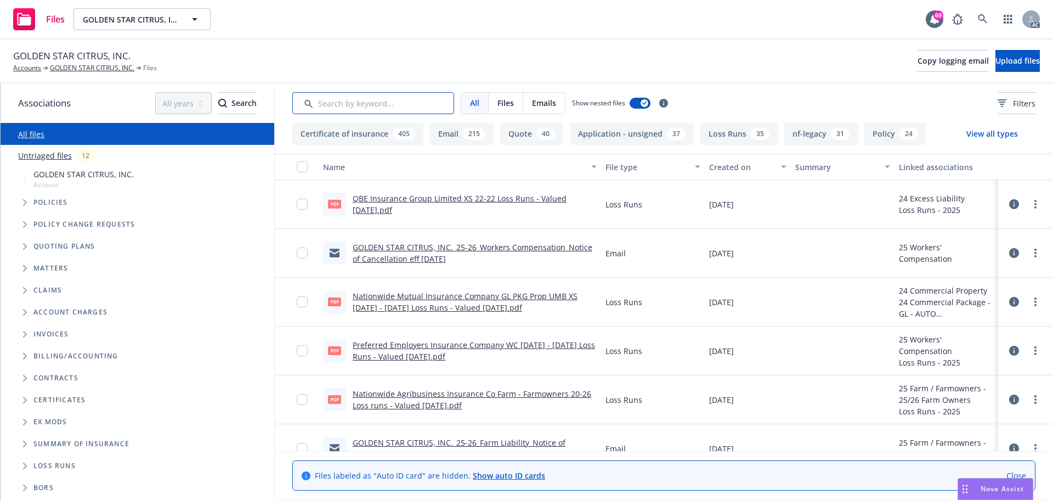
click at [380, 103] on input "Search by keyword..." at bounding box center [373, 103] width 162 height 22
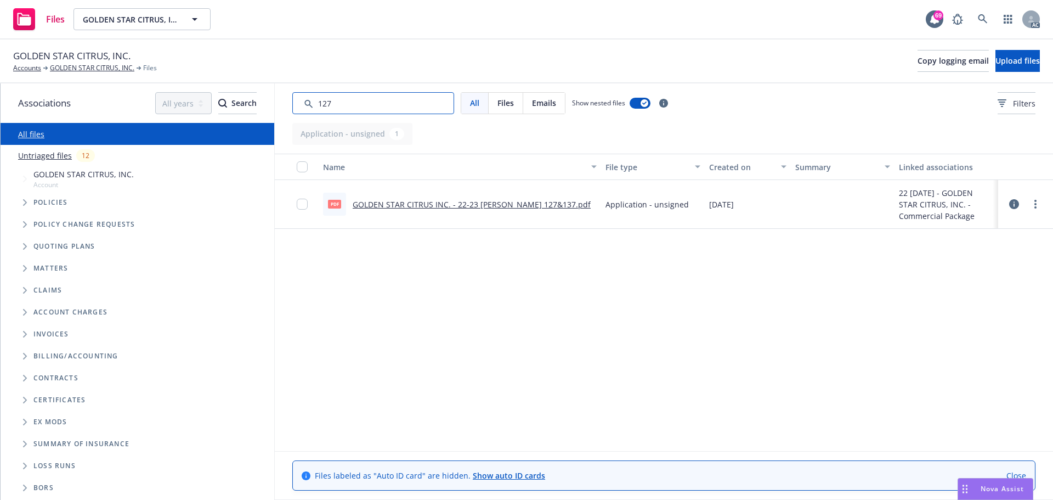
type input "127"
click at [932, 201] on div "22 [DATE] - GOLDEN STAR CITRUS, INC. - Commercial Package" at bounding box center [946, 204] width 95 height 35
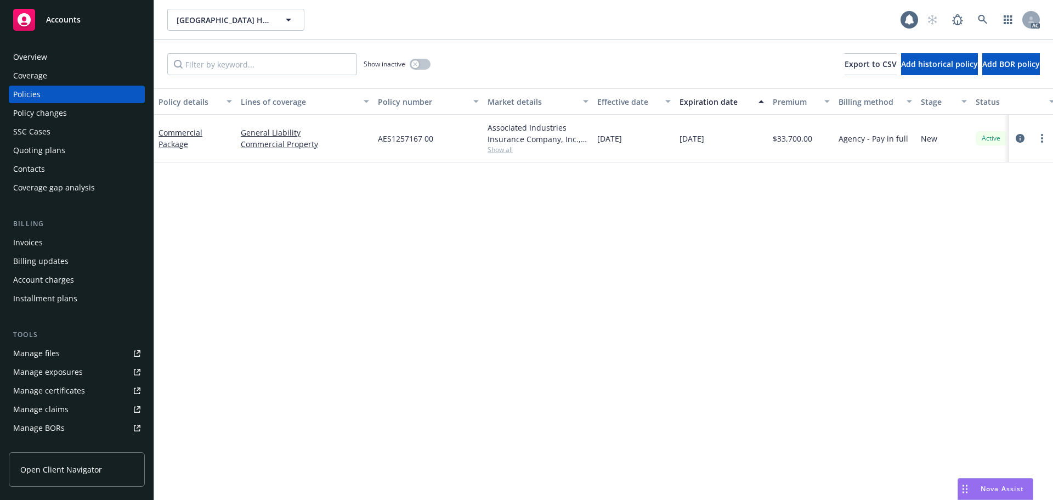
click at [360, 320] on div "Policy details Lines of coverage Policy number Market details Effective date Ex…" at bounding box center [603, 293] width 899 height 411
click at [47, 354] on div "Manage files" at bounding box center [36, 353] width 47 height 18
click at [1020, 135] on icon "circleInformation" at bounding box center [1020, 138] width 9 height 9
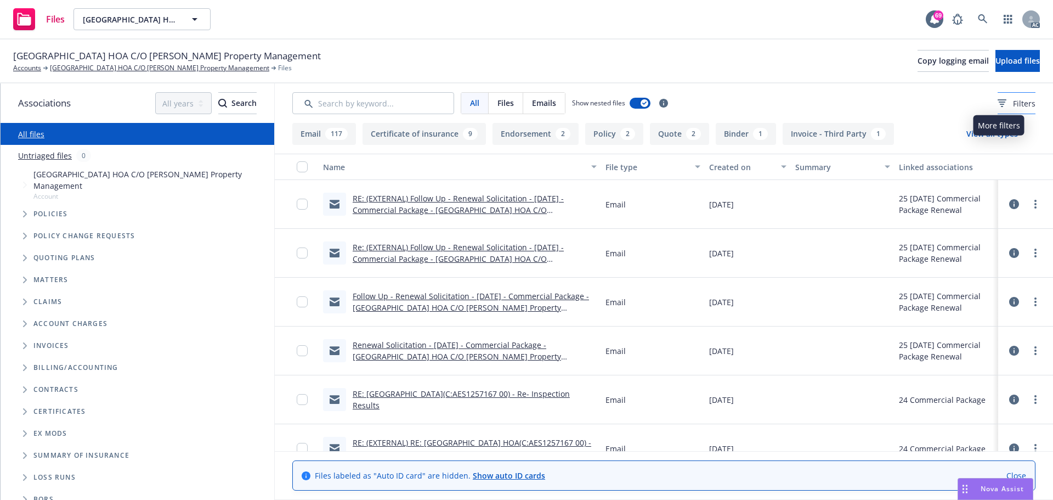
click at [998, 101] on div "Filters" at bounding box center [1017, 104] width 38 height 12
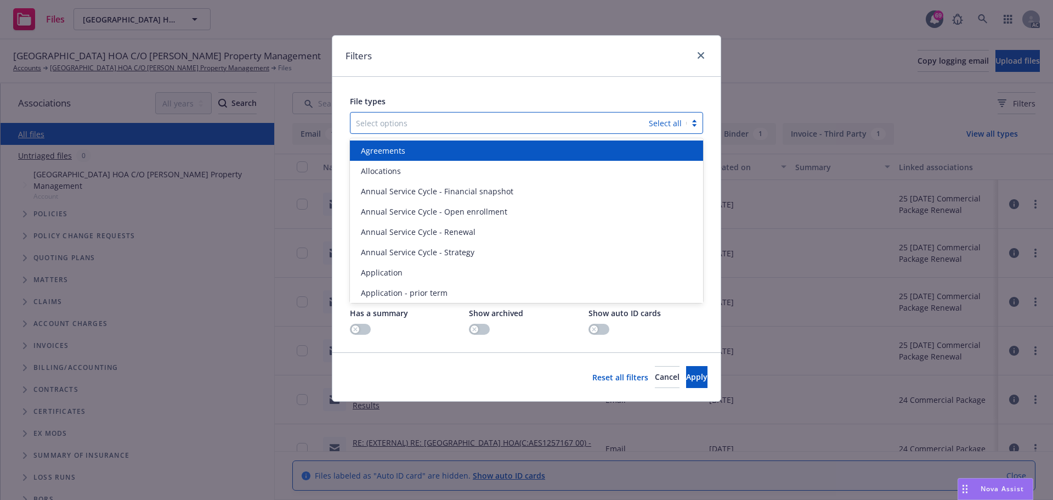
click at [500, 120] on div at bounding box center [499, 122] width 287 height 13
type input "app"
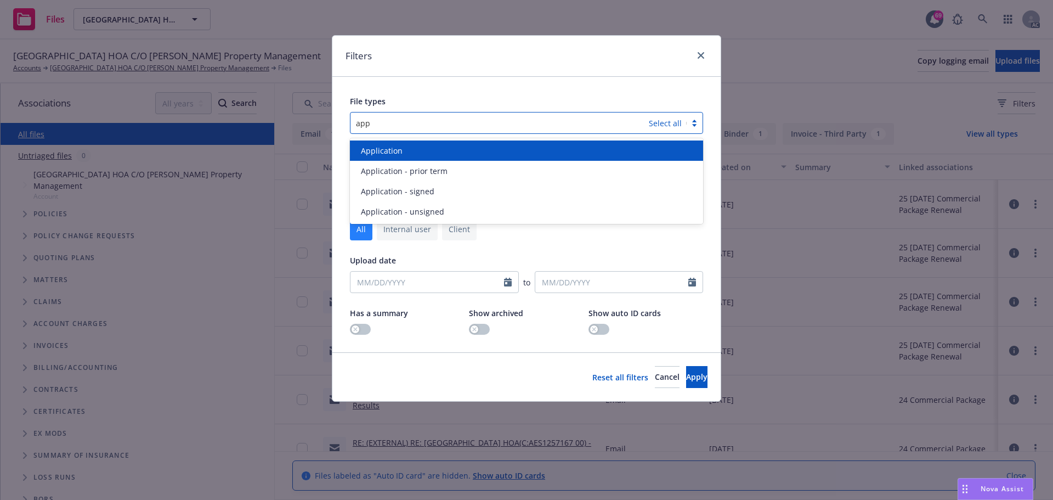
click at [464, 148] on div "Application" at bounding box center [527, 151] width 340 height 12
type input "app"
click at [464, 148] on div "Application - prior term" at bounding box center [527, 151] width 340 height 12
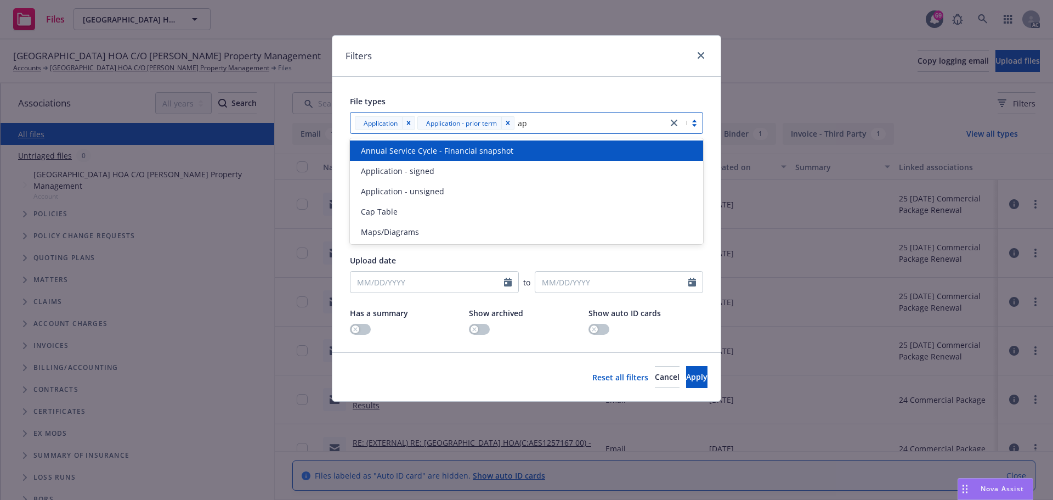
type input "app"
click at [464, 148] on div "Application - signed" at bounding box center [527, 151] width 340 height 12
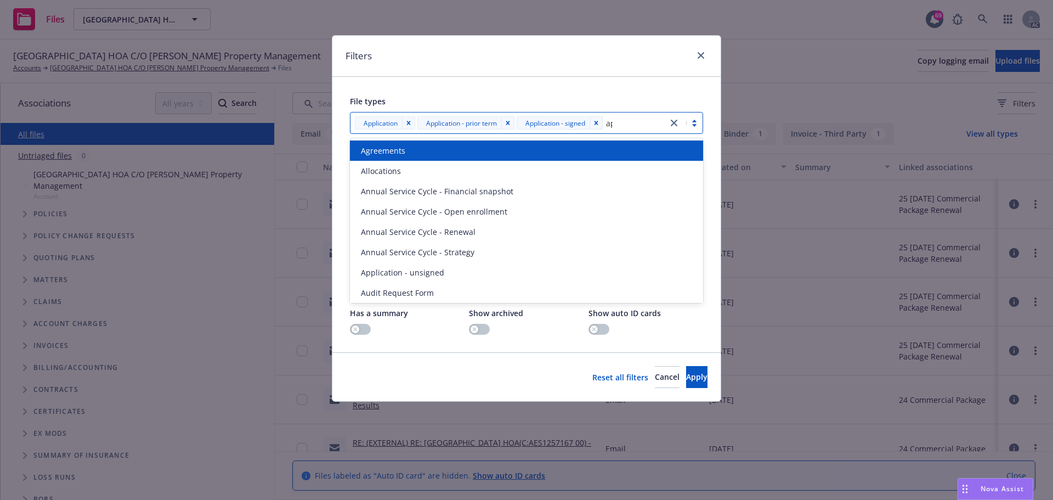
type input "app"
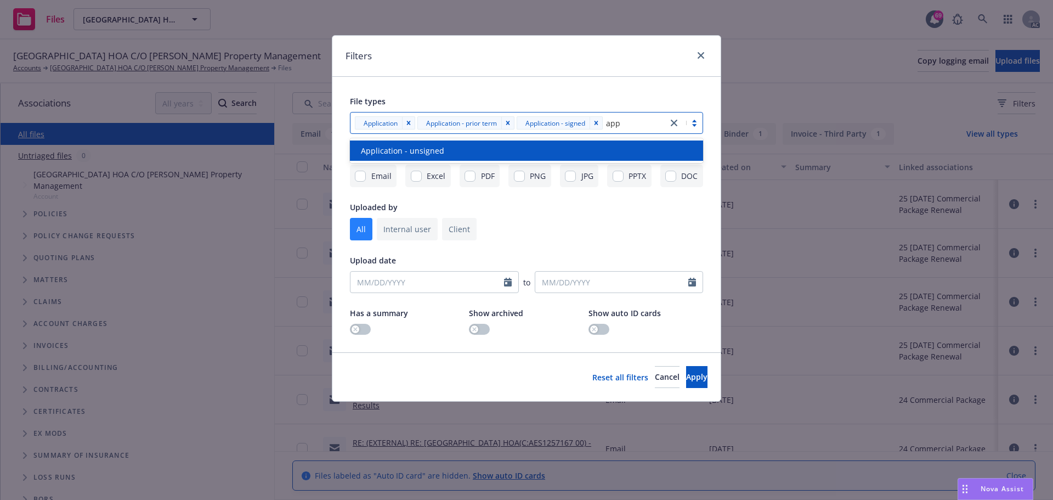
click at [464, 148] on div "Application - unsigned" at bounding box center [527, 151] width 340 height 12
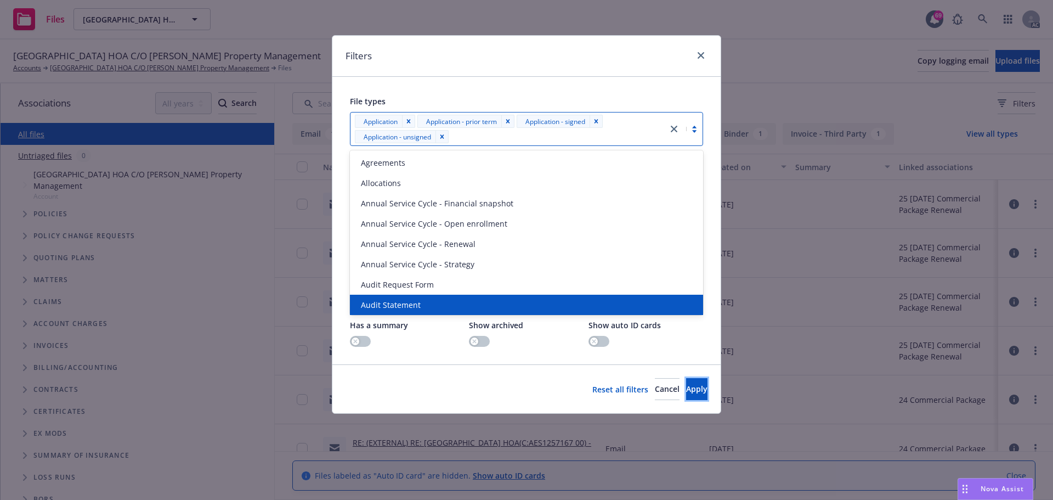
drag, startPoint x: 674, startPoint y: 388, endPoint x: 683, endPoint y: 384, distance: 10.1
click at [686, 388] on span "Apply" at bounding box center [696, 388] width 21 height 10
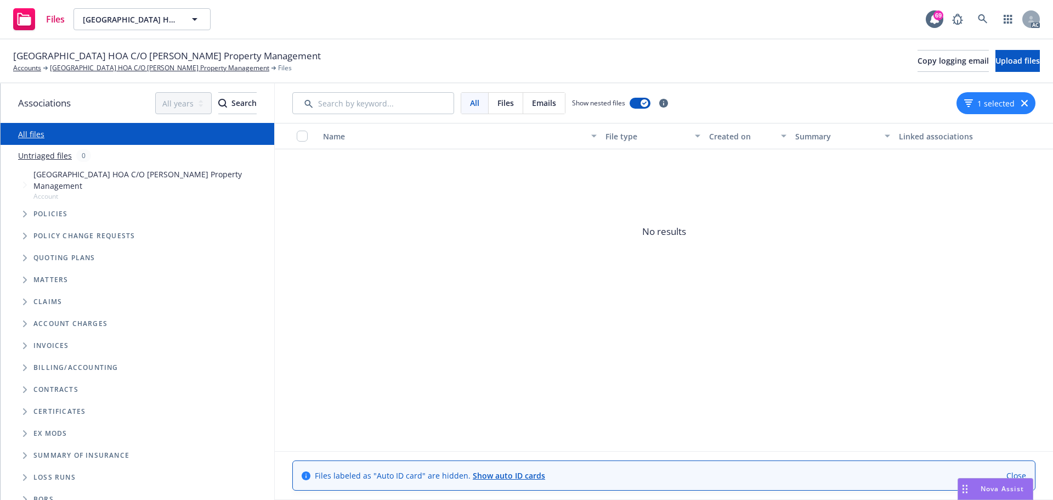
click at [1025, 104] on icon "button" at bounding box center [1024, 103] width 7 height 7
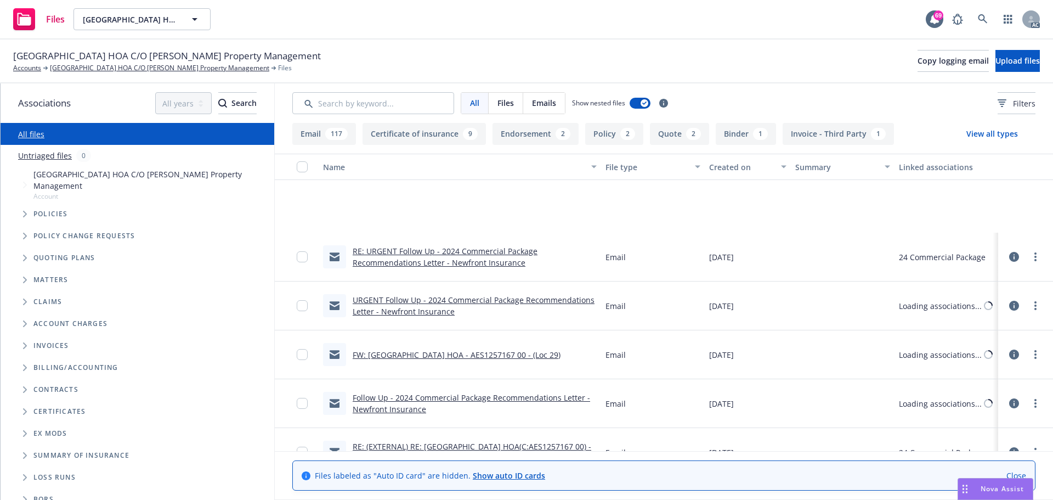
scroll to position [668, 0]
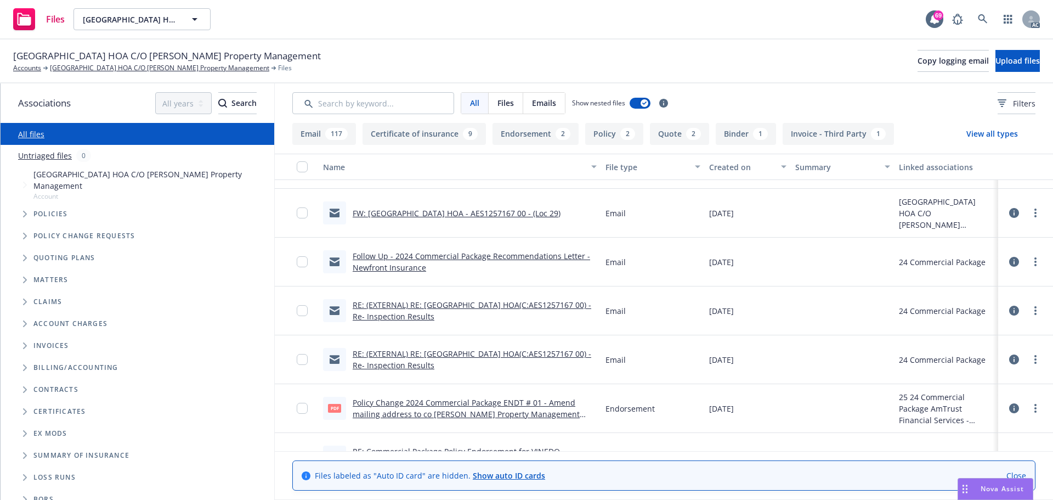
click at [25, 217] on span "Tree Example" at bounding box center [25, 214] width 18 height 18
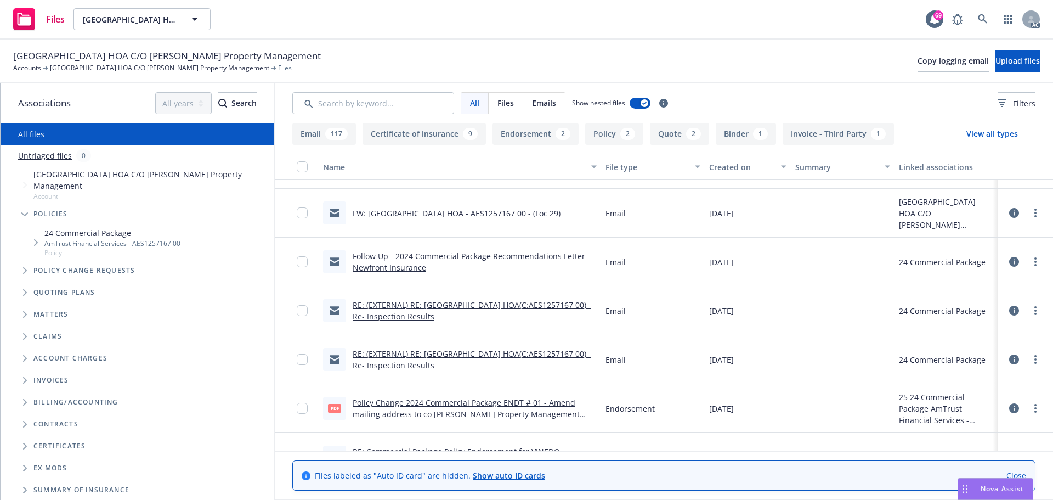
click at [93, 233] on link "24 Commercial Package" at bounding box center [112, 233] width 136 height 12
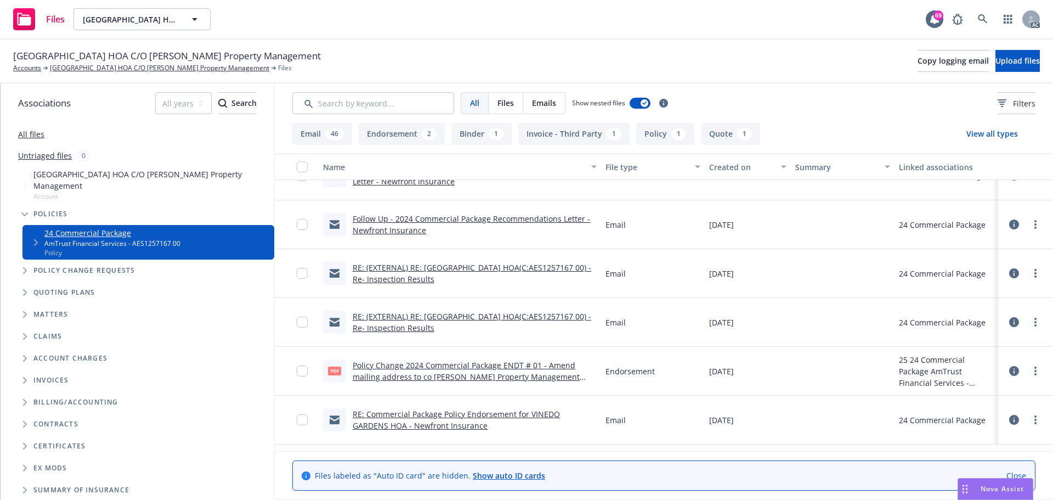
scroll to position [347, 0]
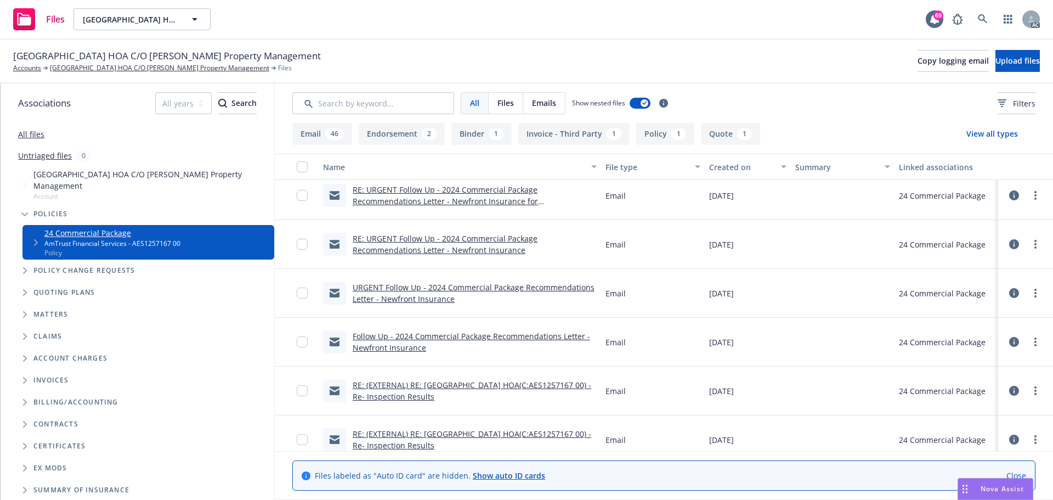
click at [37, 246] on span "Tree Example" at bounding box center [36, 243] width 18 height 18
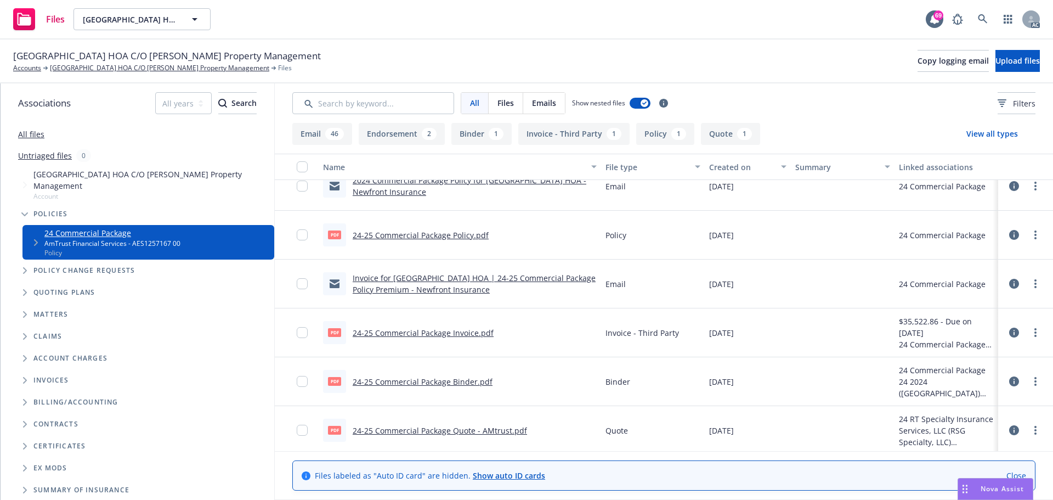
scroll to position [2243, 0]
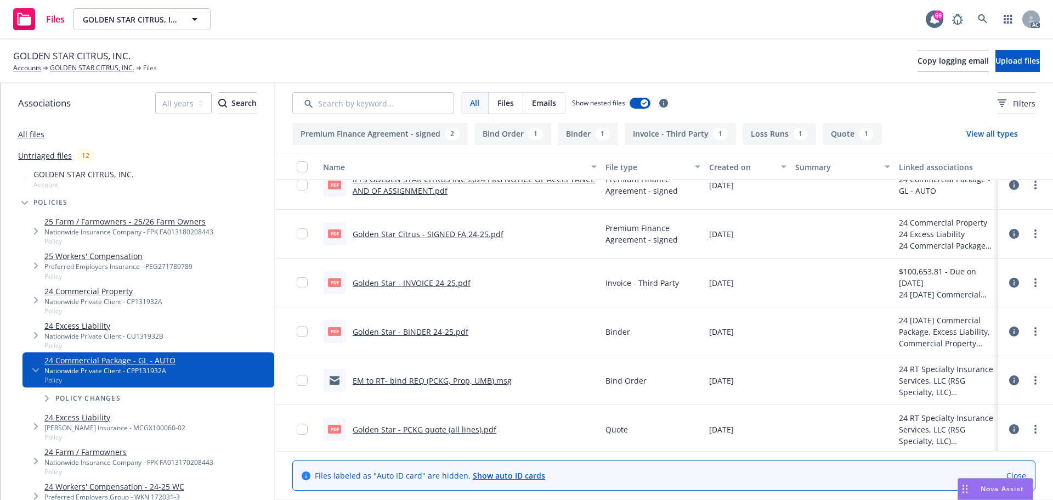
scroll to position [71, 0]
click at [455, 428] on link "Golden Star - PCKG quote (all lines).pdf" at bounding box center [425, 426] width 144 height 10
click at [1000, 489] on span "Nova Assist" at bounding box center [1002, 488] width 43 height 9
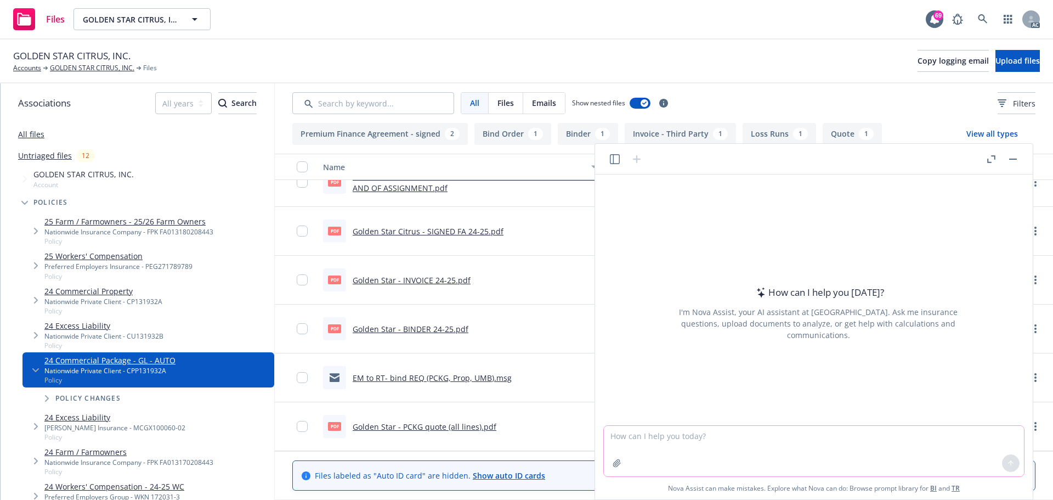
click at [696, 441] on textarea at bounding box center [814, 451] width 420 height 50
type textarea "s"
click at [741, 451] on textarea at bounding box center [814, 451] width 420 height 50
click at [610, 435] on textarea "symbol 2, 7" at bounding box center [814, 451] width 420 height 50
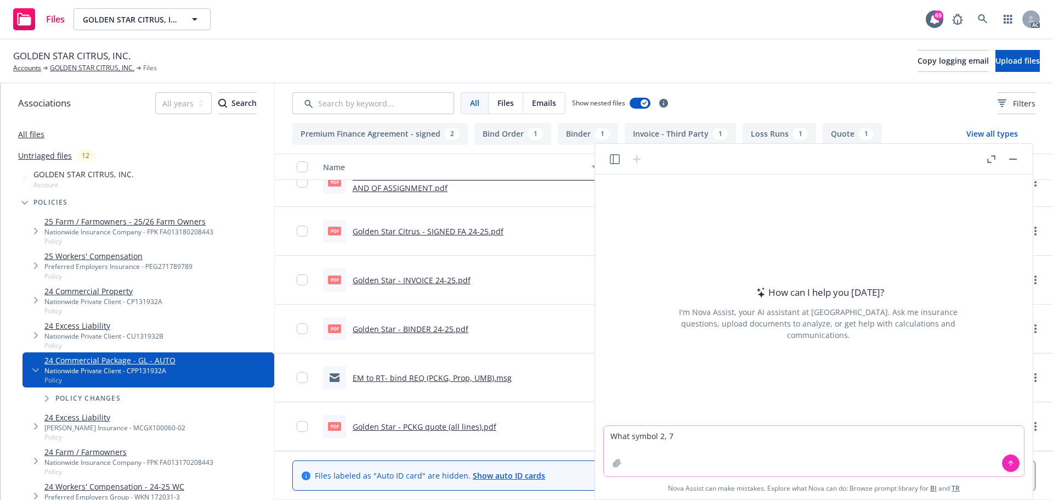
click at [704, 434] on textarea "What symbol 2, 7" at bounding box center [814, 451] width 420 height 50
type textarea "What symbol 2, 7 means in Auto policy"
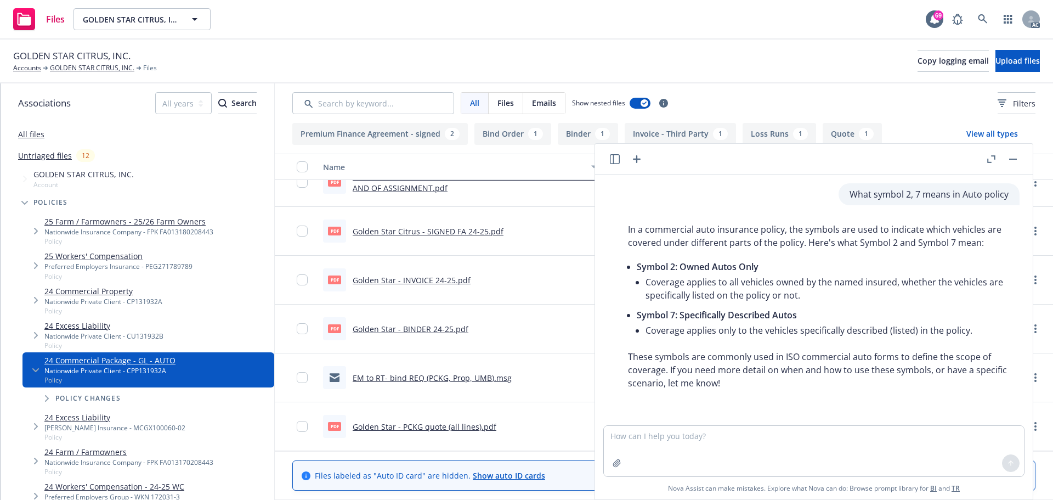
click at [1011, 160] on button "button" at bounding box center [1012, 158] width 13 height 13
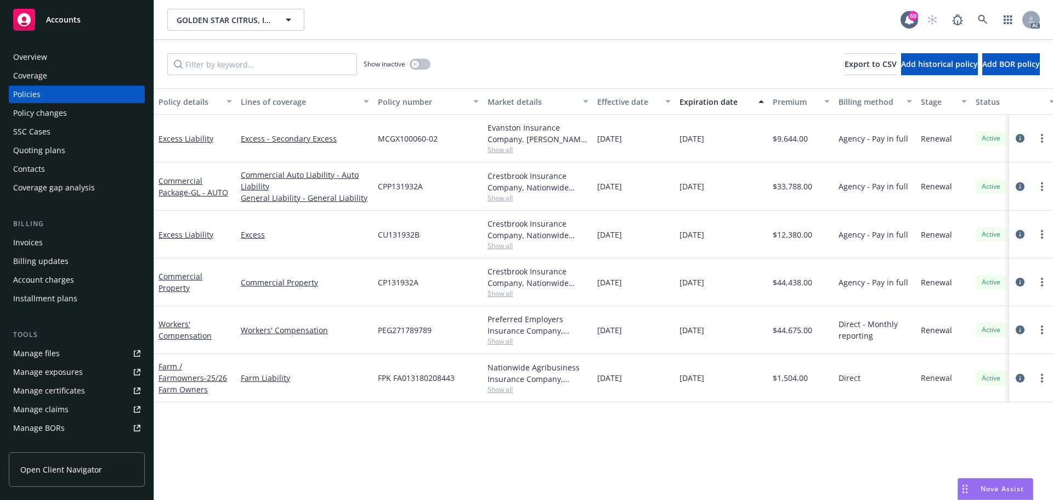
click at [590, 445] on div "Policy details Lines of coverage Policy number Market details Effective date Ex…" at bounding box center [603, 293] width 899 height 411
click at [1021, 186] on icon "circleInformation" at bounding box center [1020, 186] width 9 height 9
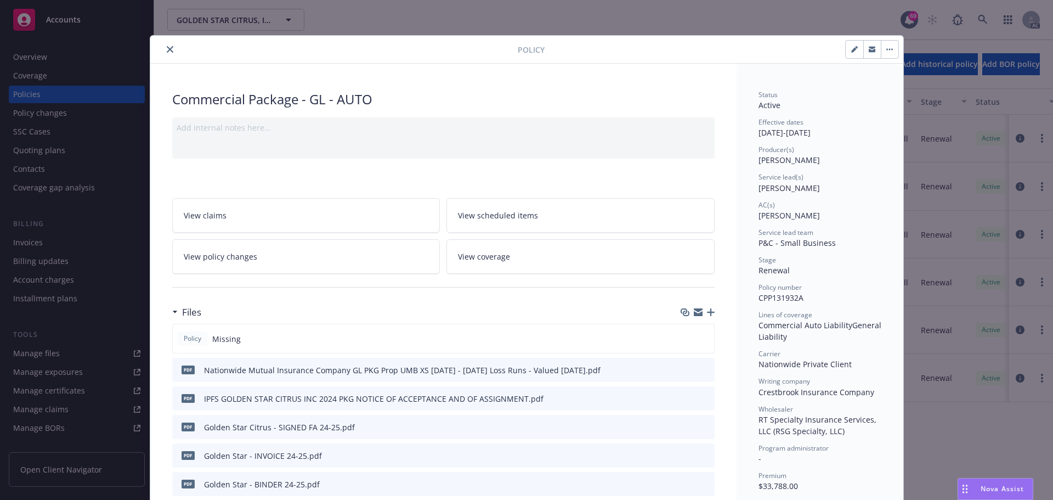
click at [167, 49] on icon "close" at bounding box center [170, 49] width 7 height 7
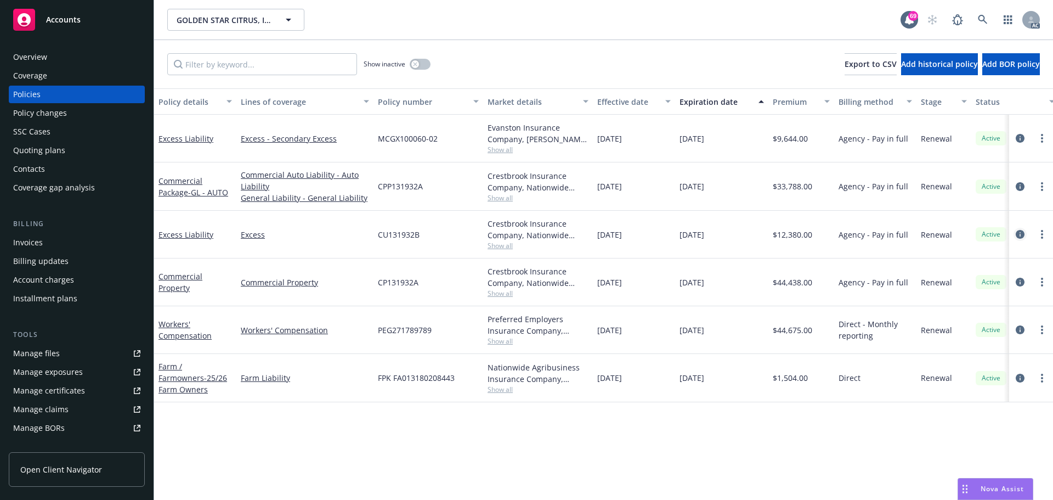
click at [1022, 233] on icon "circleInformation" at bounding box center [1020, 234] width 9 height 9
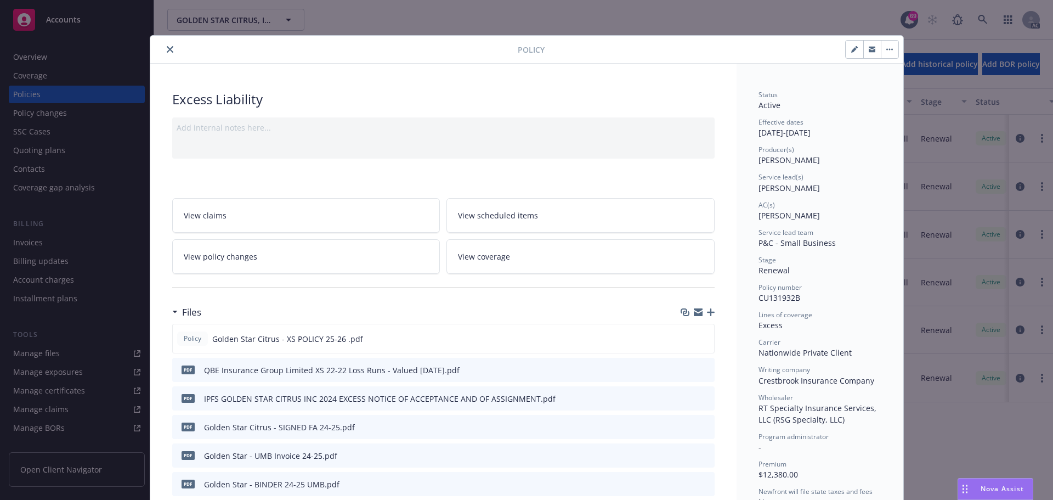
click at [167, 49] on icon "close" at bounding box center [170, 49] width 7 height 7
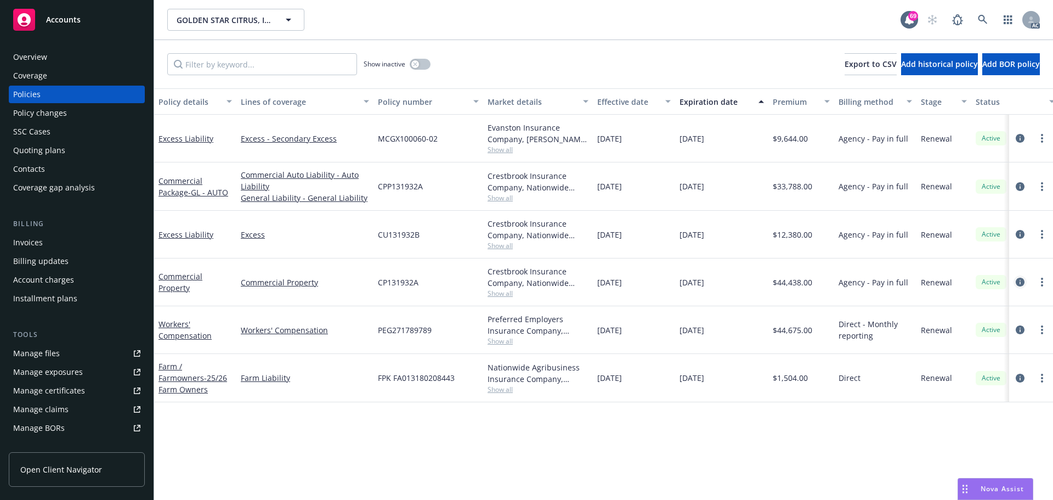
click at [1020, 279] on icon "circleInformation" at bounding box center [1020, 282] width 9 height 9
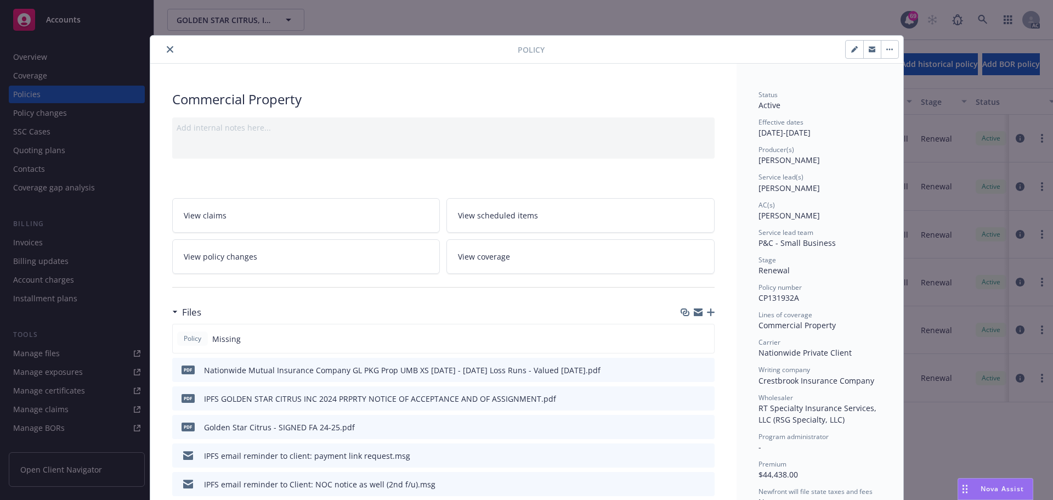
click at [163, 43] on button "close" at bounding box center [169, 49] width 13 height 13
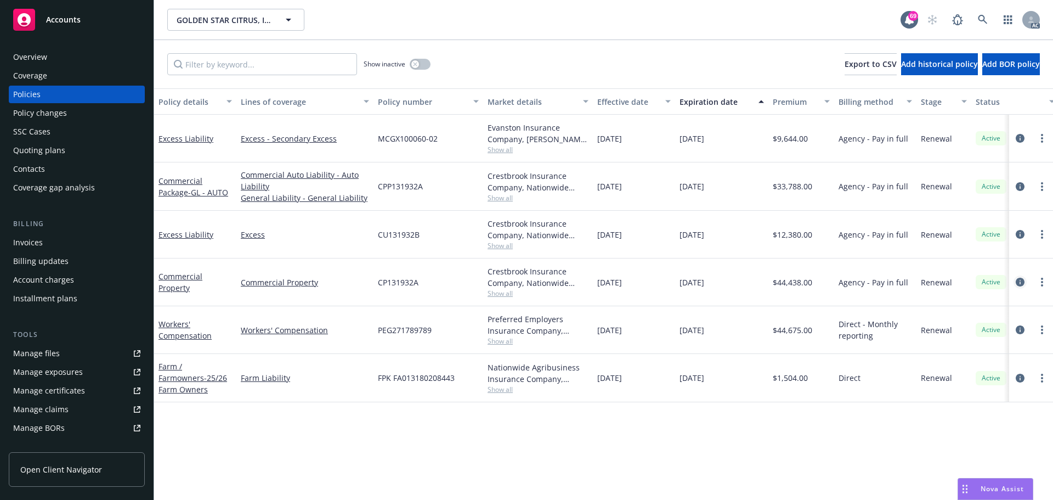
click at [1024, 280] on icon "circleInformation" at bounding box center [1020, 282] width 9 height 9
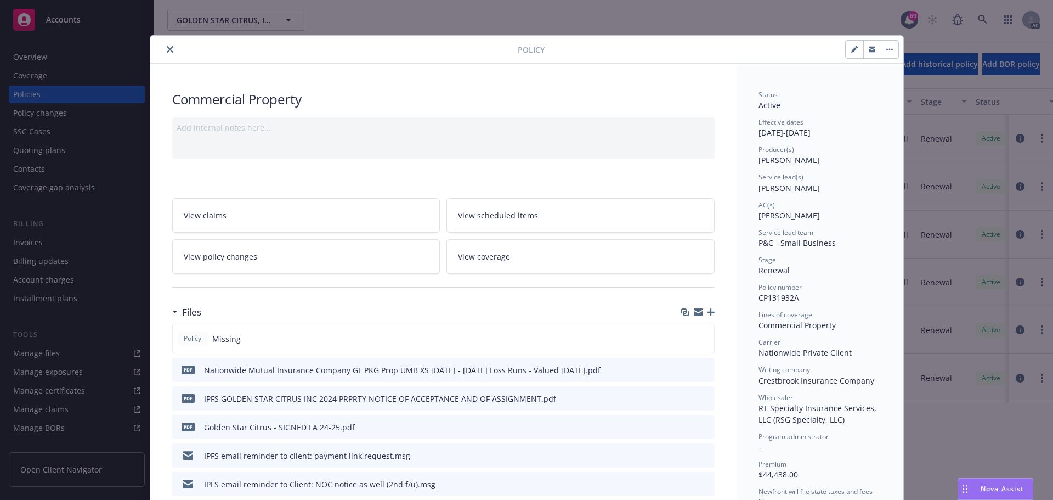
scroll to position [33, 0]
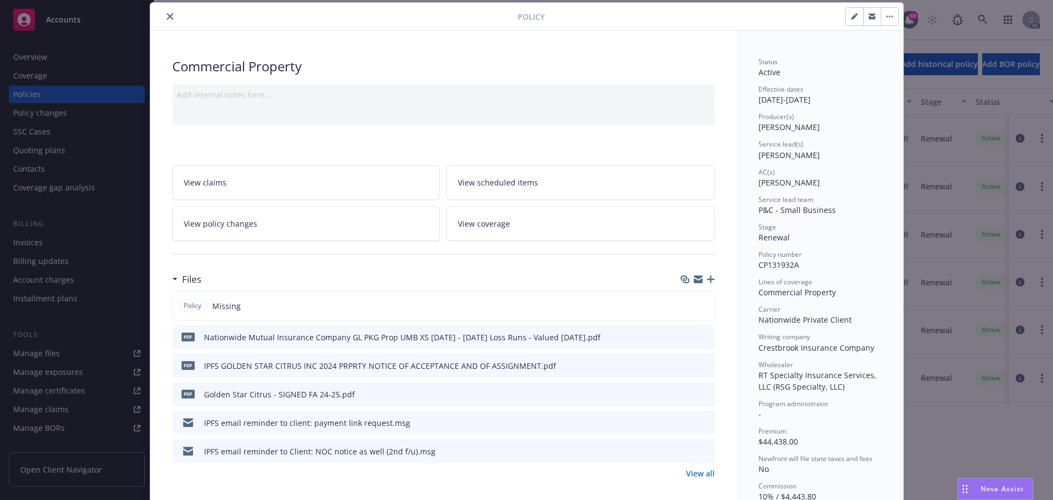
click at [171, 20] on button "close" at bounding box center [169, 16] width 13 height 13
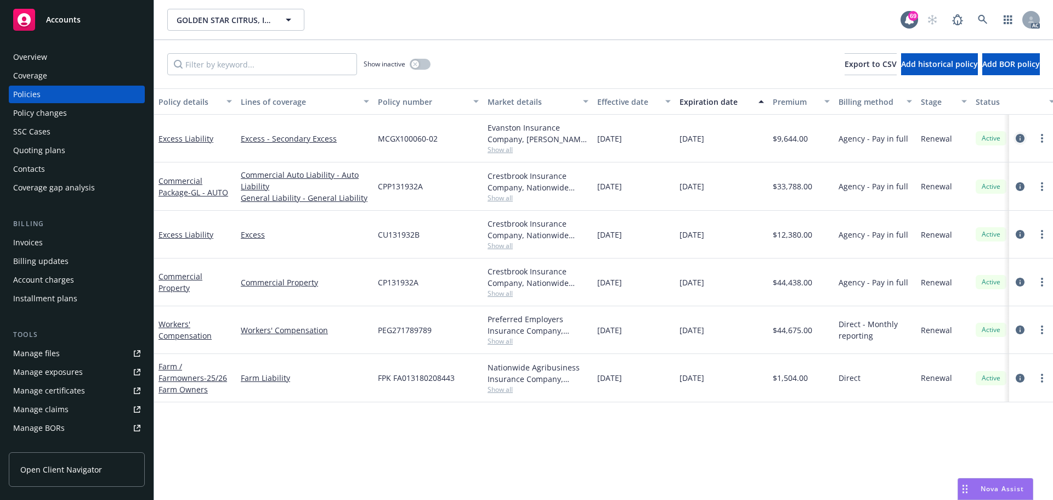
click at [1020, 140] on icon "circleInformation" at bounding box center [1020, 138] width 9 height 9
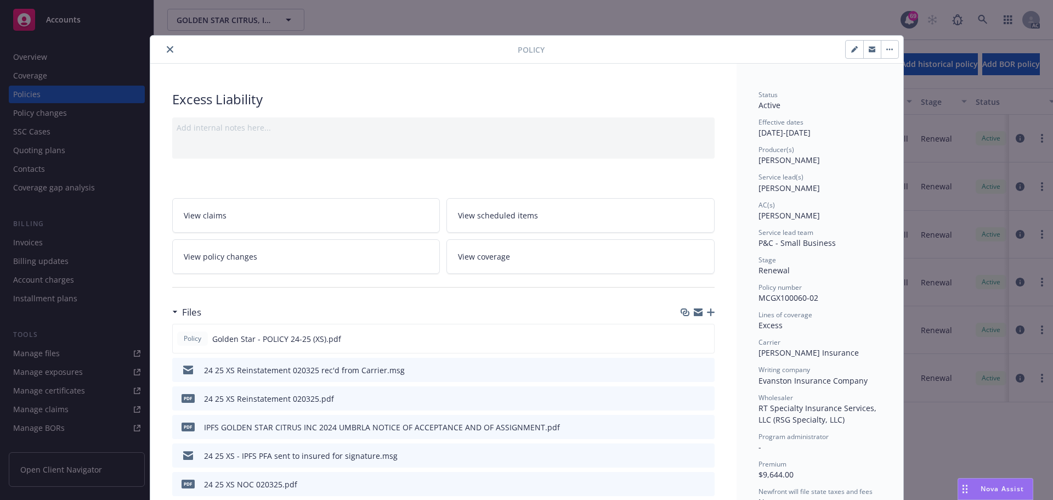
click at [167, 51] on icon "close" at bounding box center [170, 49] width 7 height 7
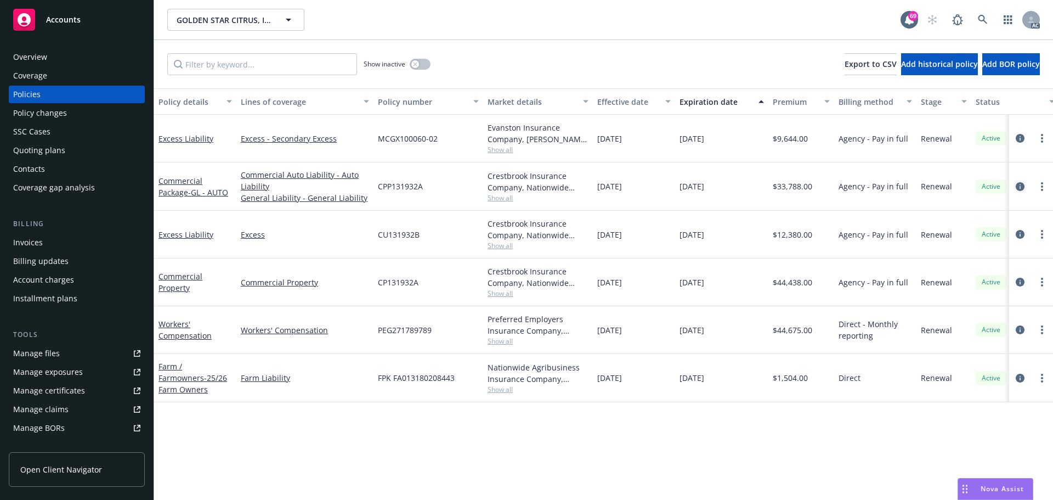
click at [1019, 186] on icon "circleInformation" at bounding box center [1020, 186] width 9 height 9
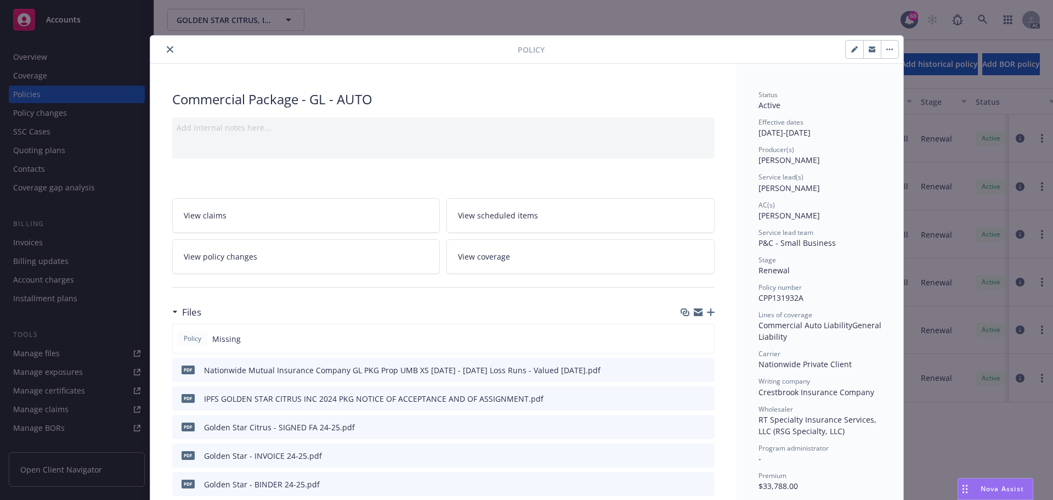
scroll to position [33, 0]
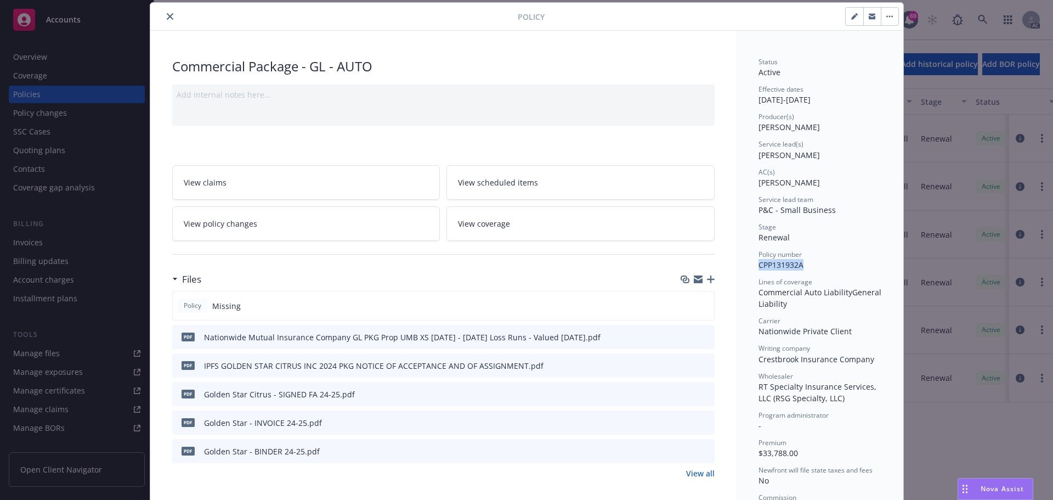
drag, startPoint x: 799, startPoint y: 268, endPoint x: 754, endPoint y: 268, distance: 45.0
copy span "CPP131932A"
click at [167, 16] on icon "close" at bounding box center [170, 16] width 7 height 7
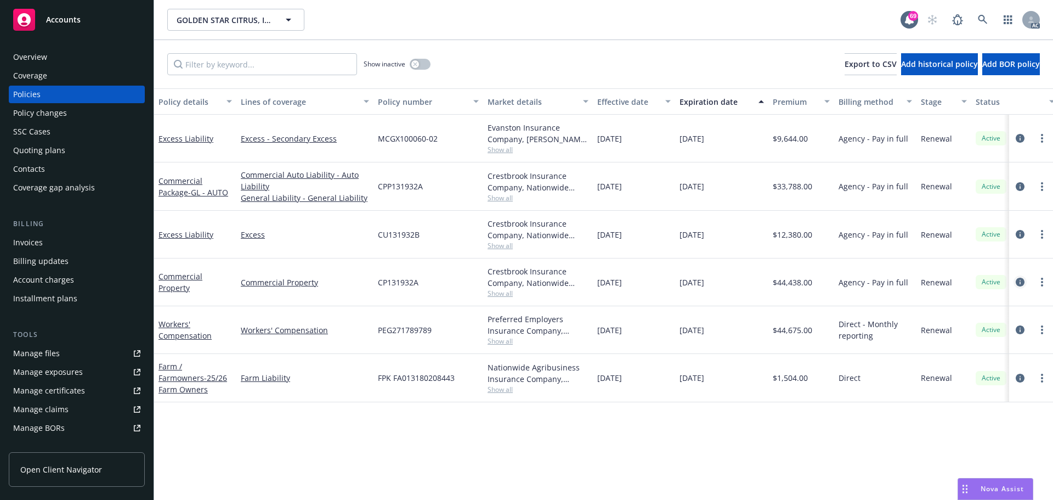
click at [1021, 282] on icon "circleInformation" at bounding box center [1020, 282] width 9 height 9
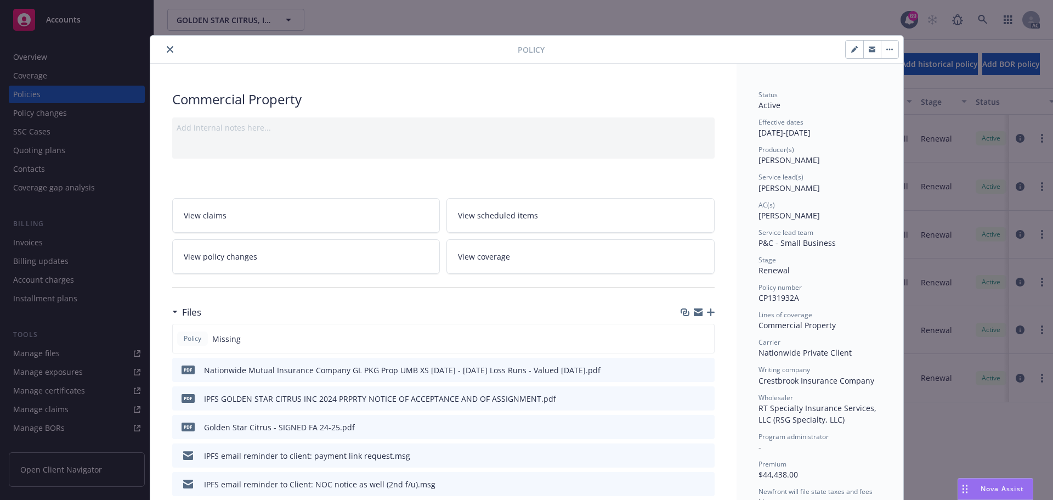
scroll to position [33, 0]
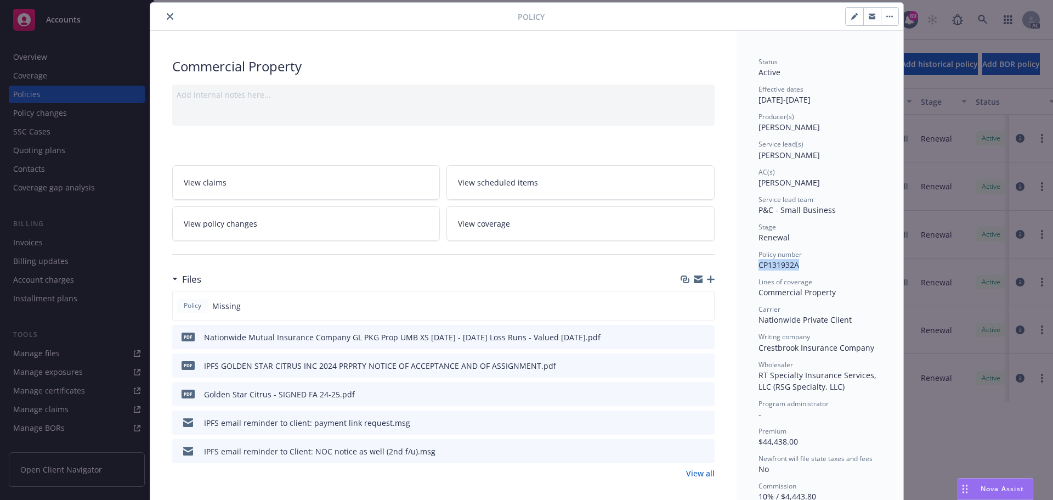
drag, startPoint x: 801, startPoint y: 264, endPoint x: 753, endPoint y: 265, distance: 48.3
copy span "CP131932A"
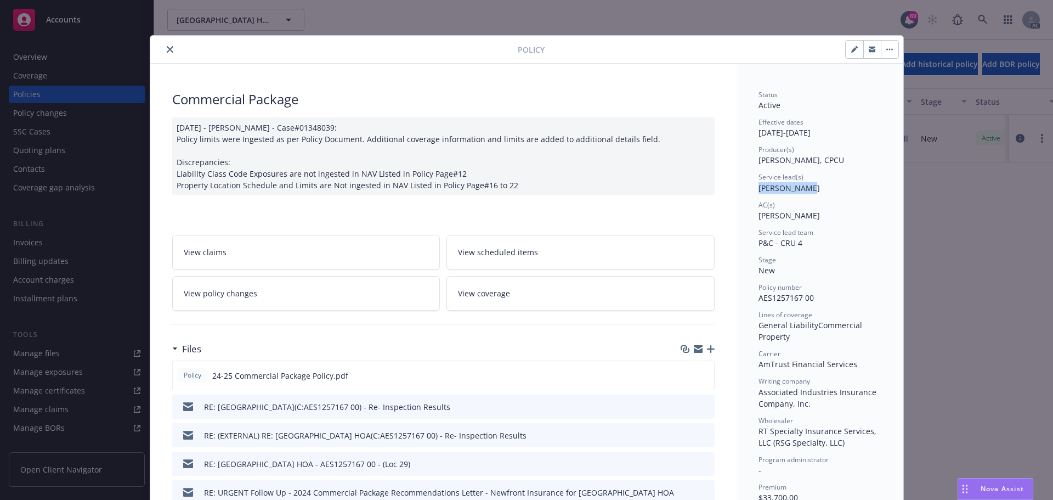
drag, startPoint x: 803, startPoint y: 188, endPoint x: 753, endPoint y: 191, distance: 50.5
copy span "[PERSON_NAME]"
click at [818, 199] on div "Status Active Effective dates [DATE] - [DATE] Producer(s) [PERSON_NAME], CPCU S…" at bounding box center [820, 365] width 123 height 551
drag, startPoint x: 818, startPoint y: 189, endPoint x: 752, endPoint y: 189, distance: 66.4
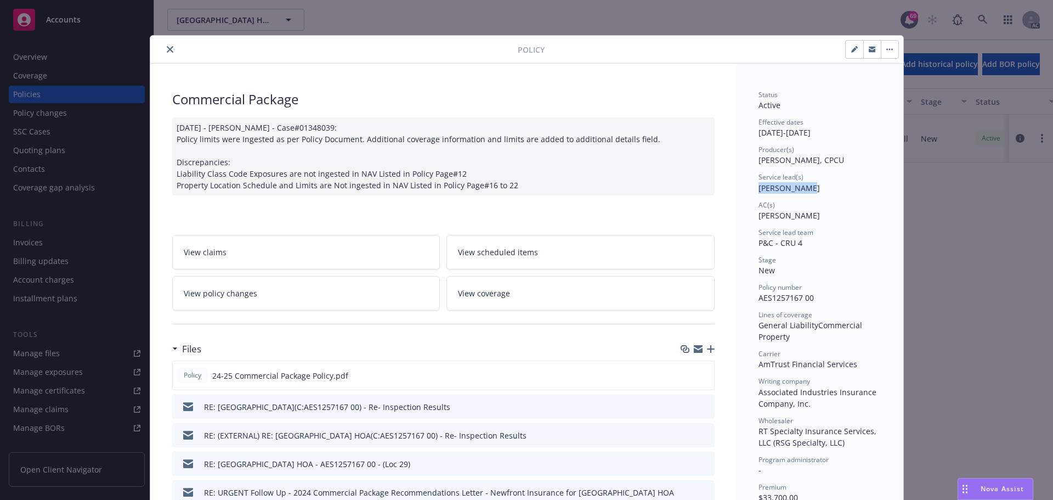
copy span "[PERSON_NAME]"
click at [167, 49] on icon "close" at bounding box center [170, 49] width 7 height 7
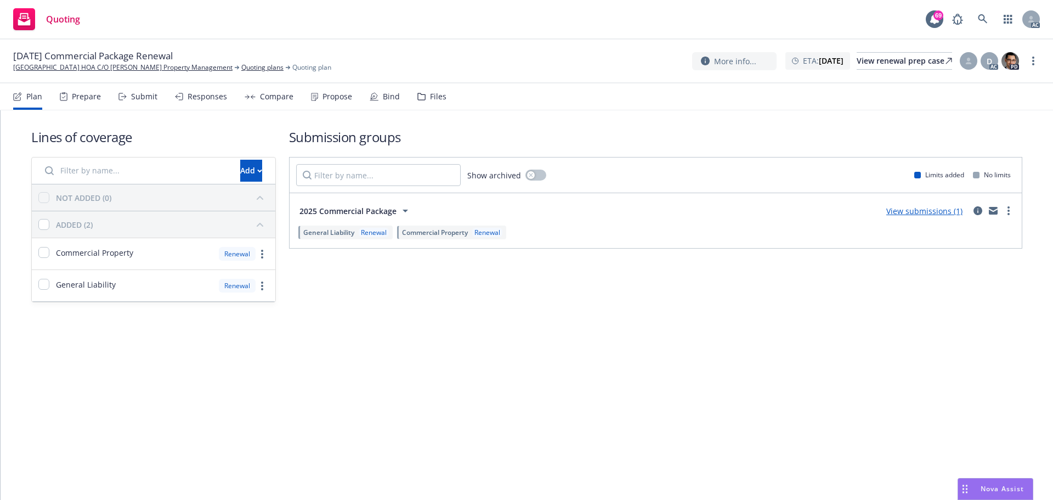
click at [148, 99] on div "Submit" at bounding box center [144, 96] width 26 height 9
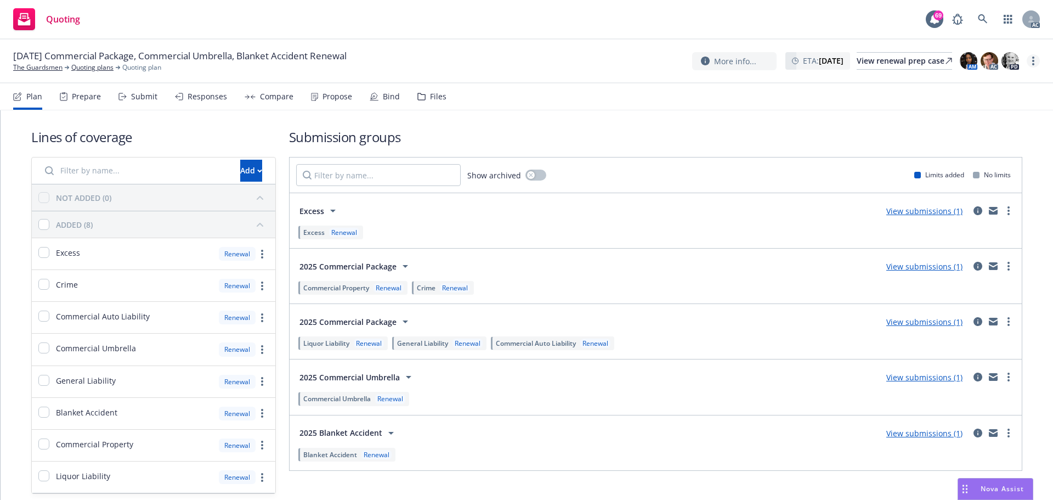
click at [1032, 58] on link "more" at bounding box center [1033, 60] width 13 height 13
click at [984, 81] on link "Copy logging email" at bounding box center [978, 84] width 122 height 22
click at [1035, 61] on link "more" at bounding box center [1033, 60] width 13 height 13
click at [965, 81] on link "Copy logging email" at bounding box center [978, 83] width 122 height 22
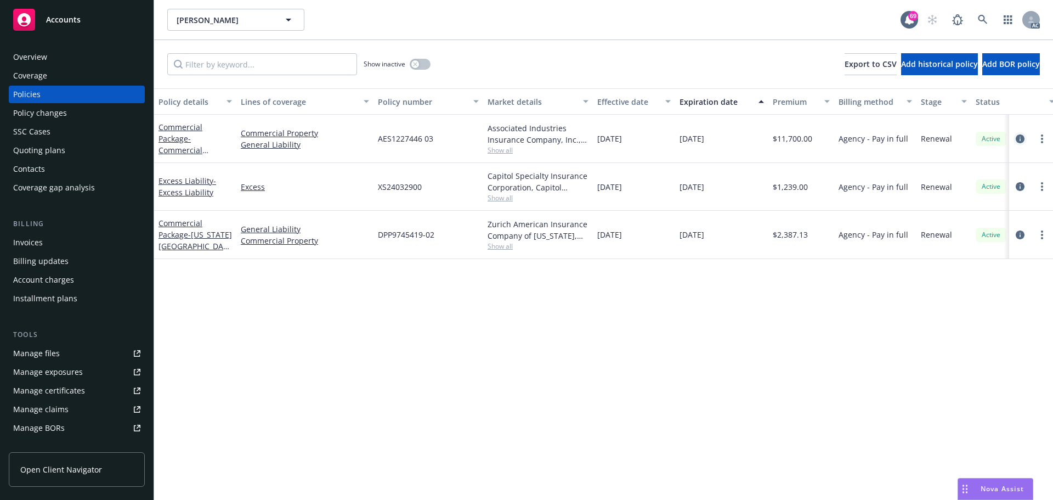
click at [1019, 139] on icon "circleInformation" at bounding box center [1020, 138] width 9 height 9
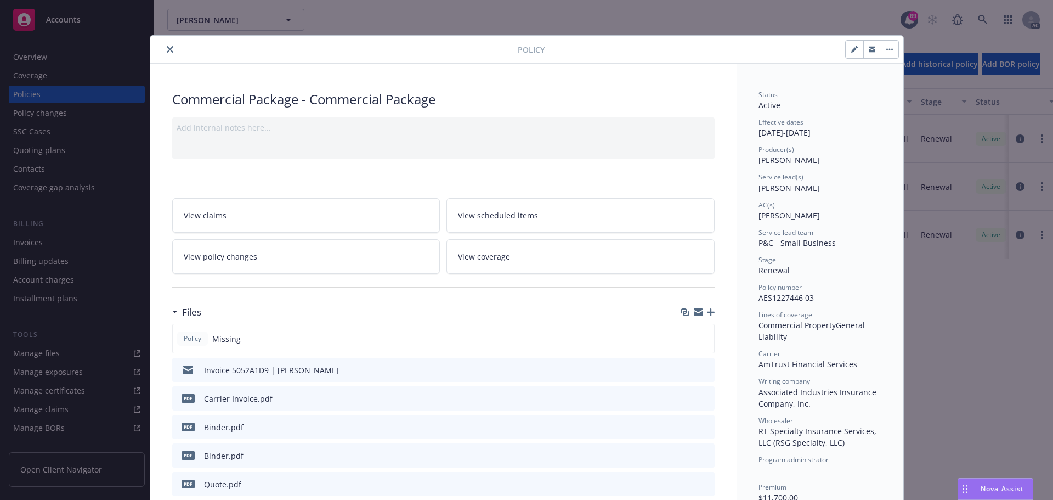
click at [168, 49] on icon "close" at bounding box center [170, 49] width 7 height 7
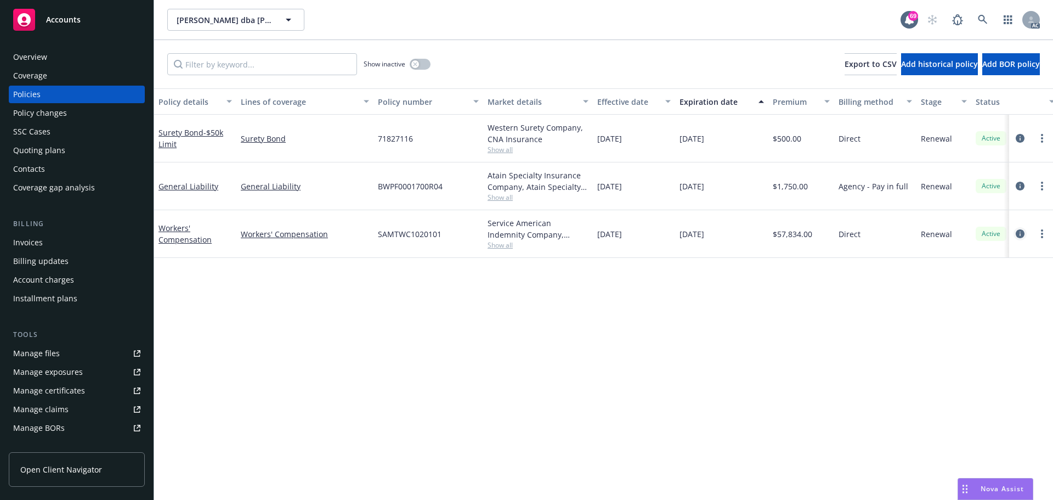
click at [1019, 233] on icon "circleInformation" at bounding box center [1020, 233] width 9 height 9
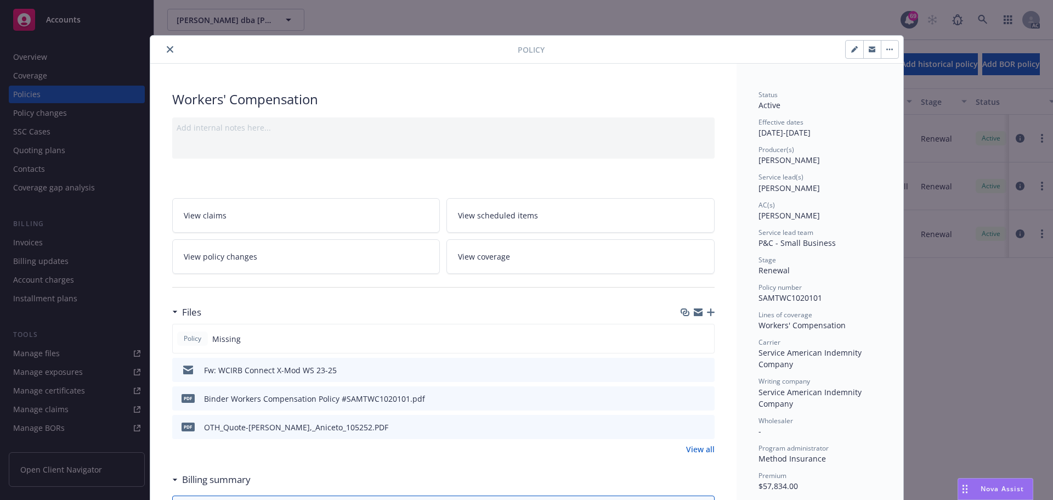
click at [167, 46] on icon "close" at bounding box center [170, 49] width 7 height 7
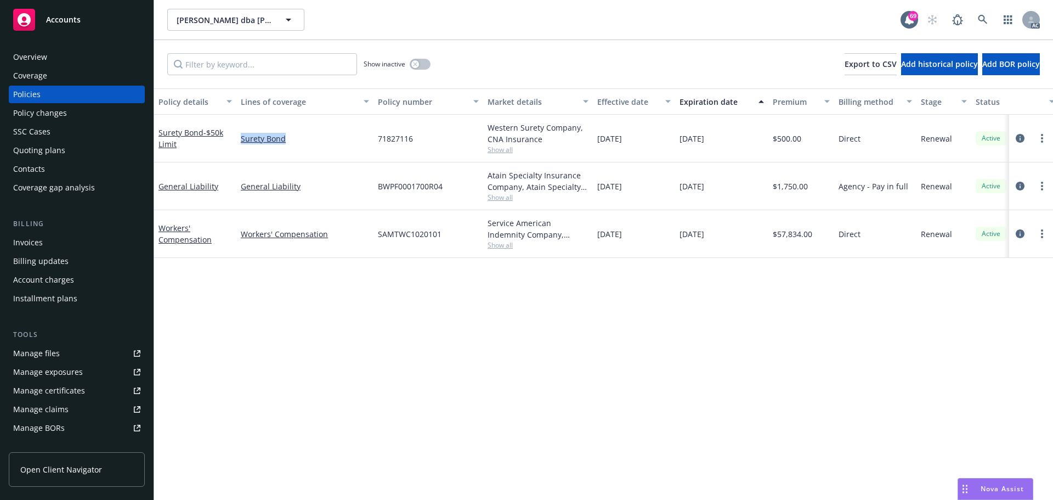
drag, startPoint x: 292, startPoint y: 145, endPoint x: 241, endPoint y: 146, distance: 51.6
click at [241, 146] on div "Surety Bond" at bounding box center [304, 139] width 137 height 48
copy link "Surety Bond"
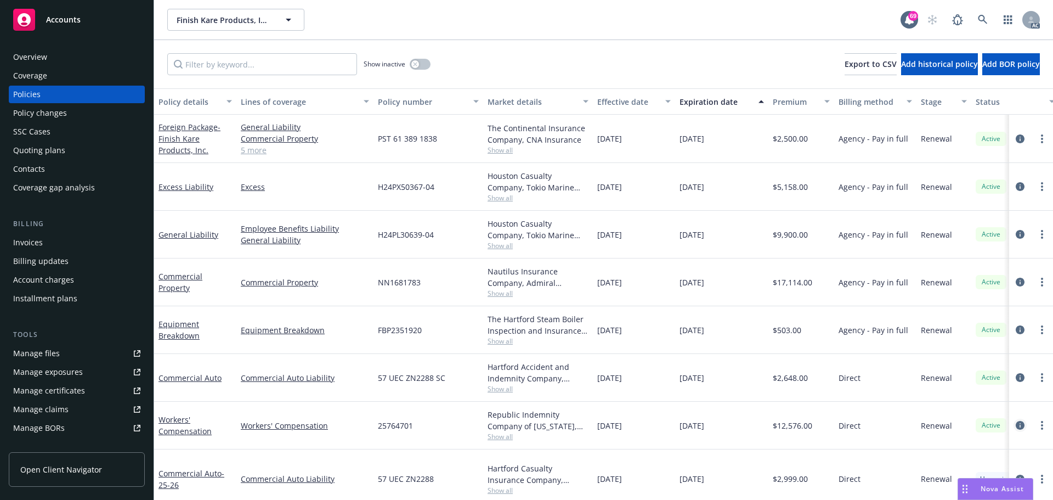
click at [1016, 425] on icon "circleInformation" at bounding box center [1020, 425] width 9 height 9
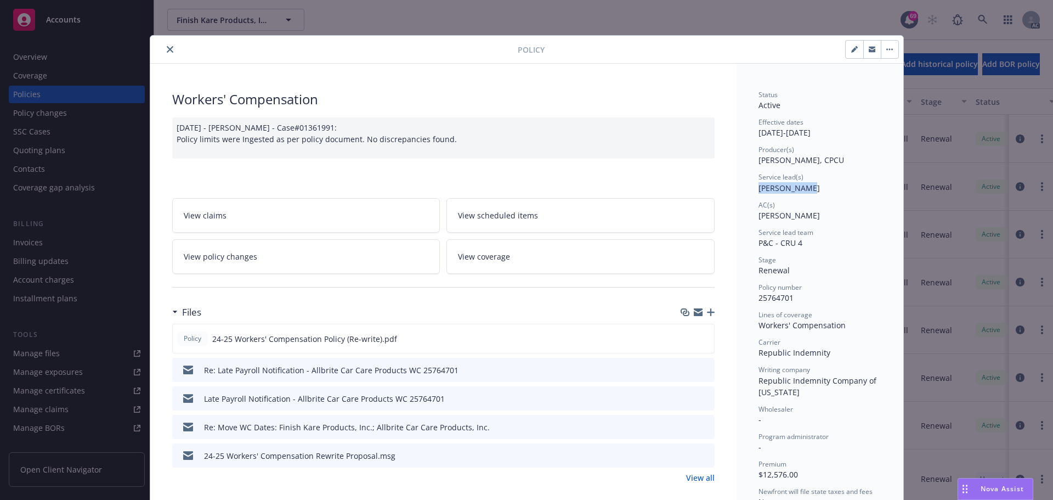
drag, startPoint x: 815, startPoint y: 190, endPoint x: 755, endPoint y: 192, distance: 59.8
click at [759, 192] on div "Service lead(s) [PERSON_NAME]" at bounding box center [820, 182] width 123 height 21
copy span "[PERSON_NAME]"
click at [168, 48] on icon "close" at bounding box center [170, 49] width 7 height 7
